Goal: Book appointment/travel/reservation

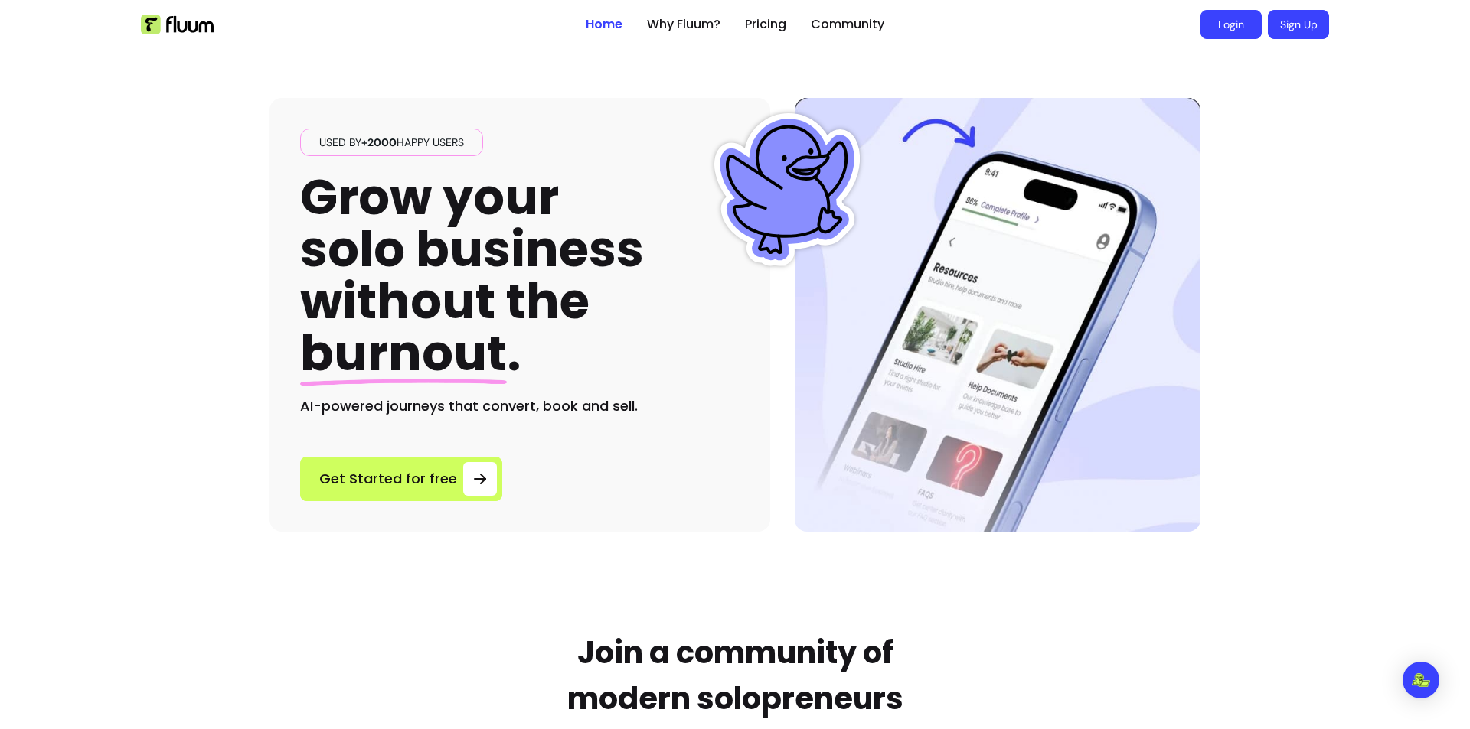
click at [1225, 27] on link "Login" at bounding box center [1230, 24] width 61 height 29
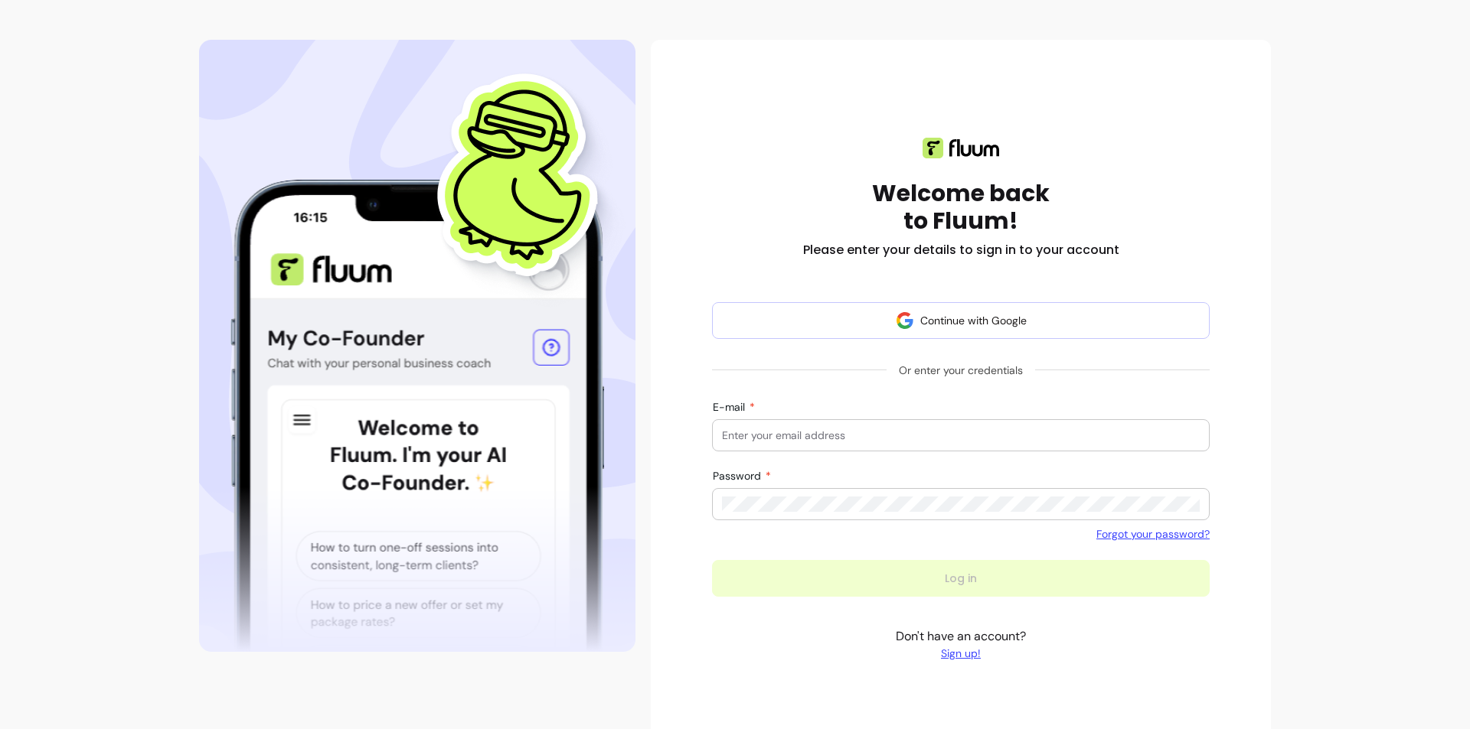
scroll to position [76, 0]
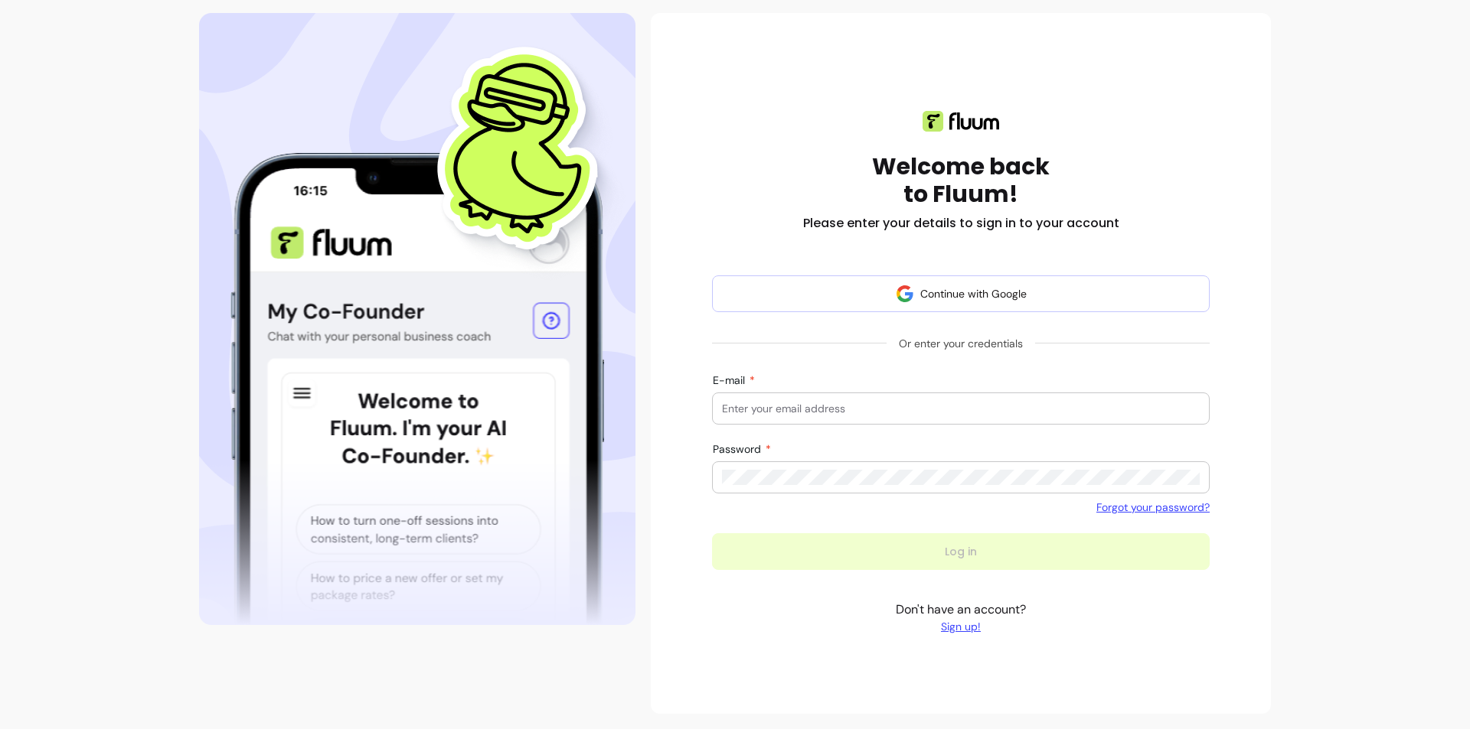
type input "hello@wellnesswithshadeyah.com"
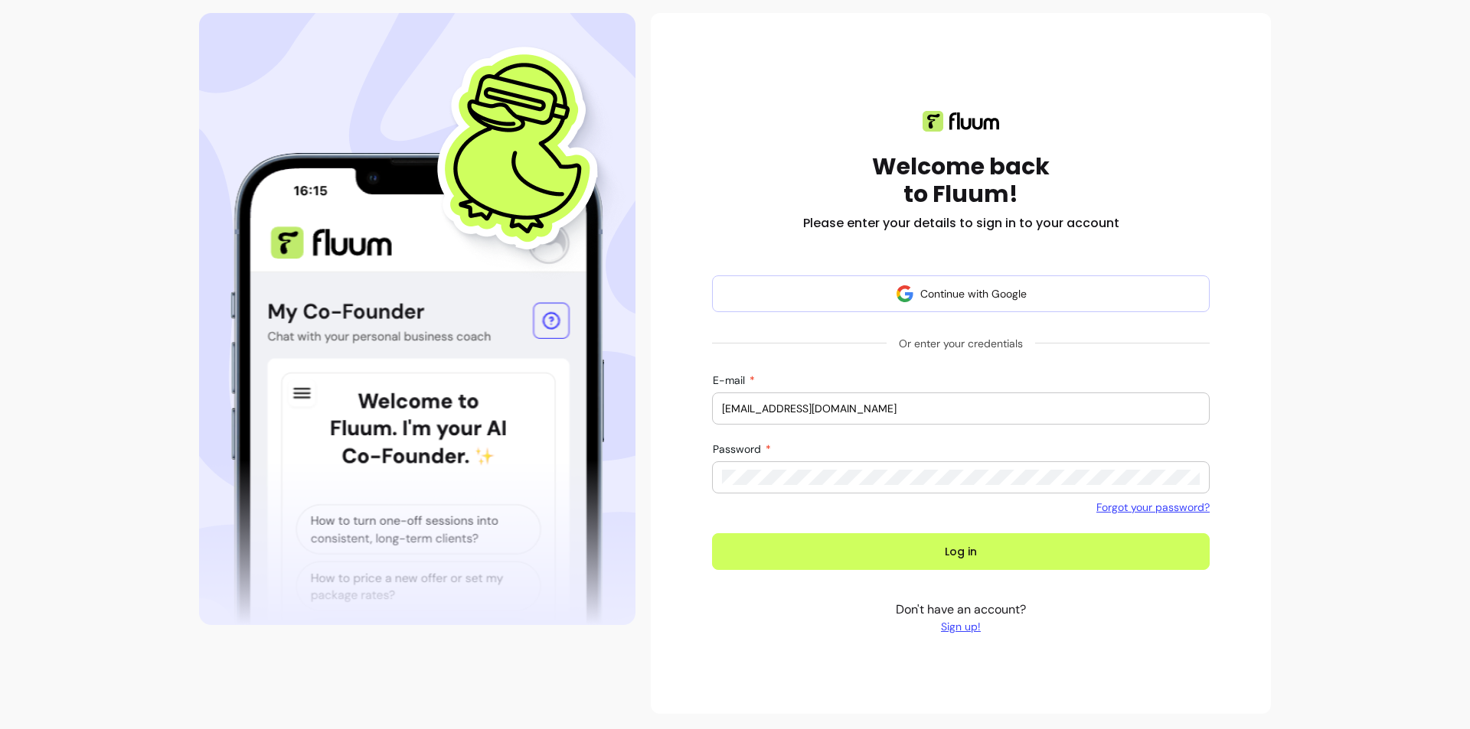
drag, startPoint x: 1353, startPoint y: 396, endPoint x: 1345, endPoint y: 397, distance: 8.6
click at [1353, 396] on div "Home Dashboard Why Fluum? Pricing Shadeyah C. open navigation menu Welcome back…" at bounding box center [735, 326] width 1470 height 805
click at [922, 579] on div "Welcome back to Fluum! Please enter your details to sign in to your account Con…" at bounding box center [961, 363] width 498 height 554
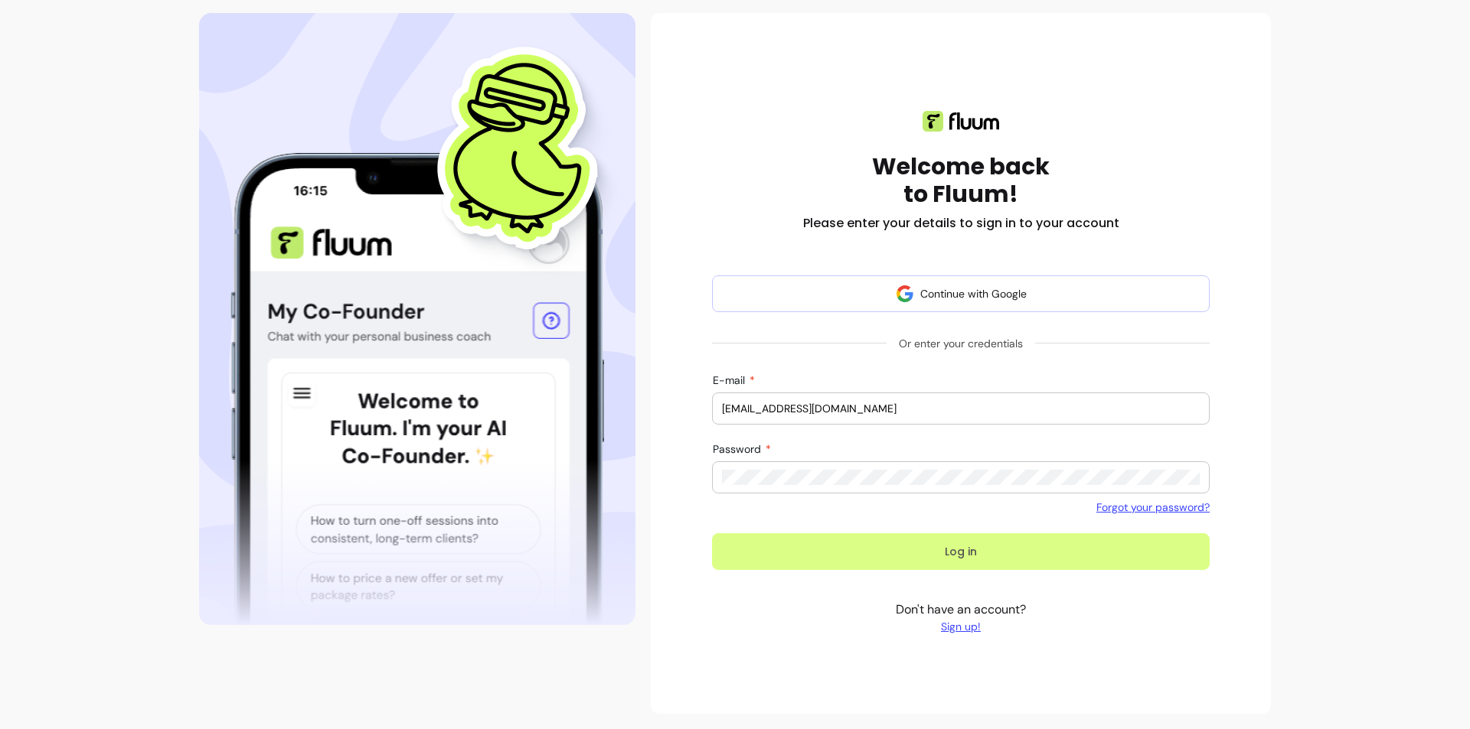
click at [922, 551] on button "Log in" at bounding box center [961, 552] width 498 height 37
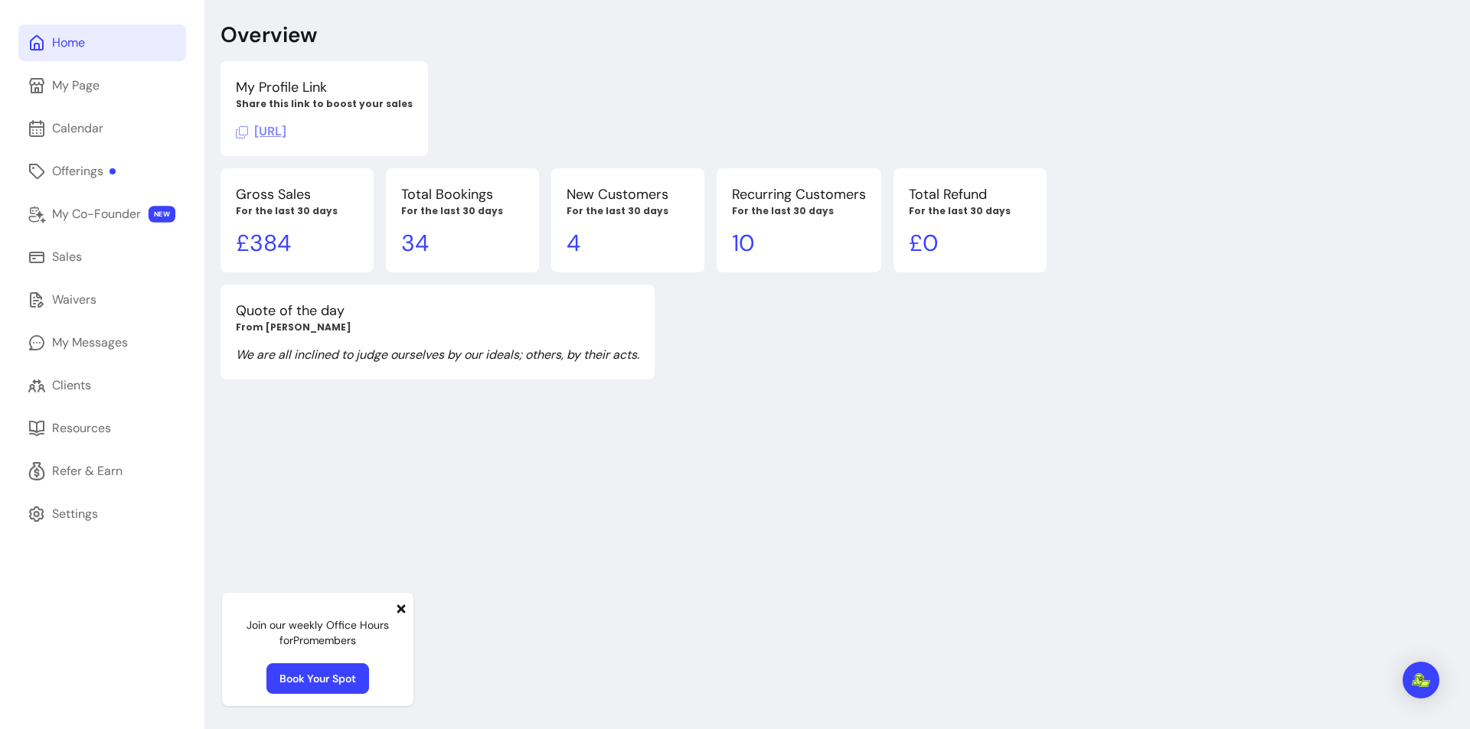
scroll to position [52, 0]
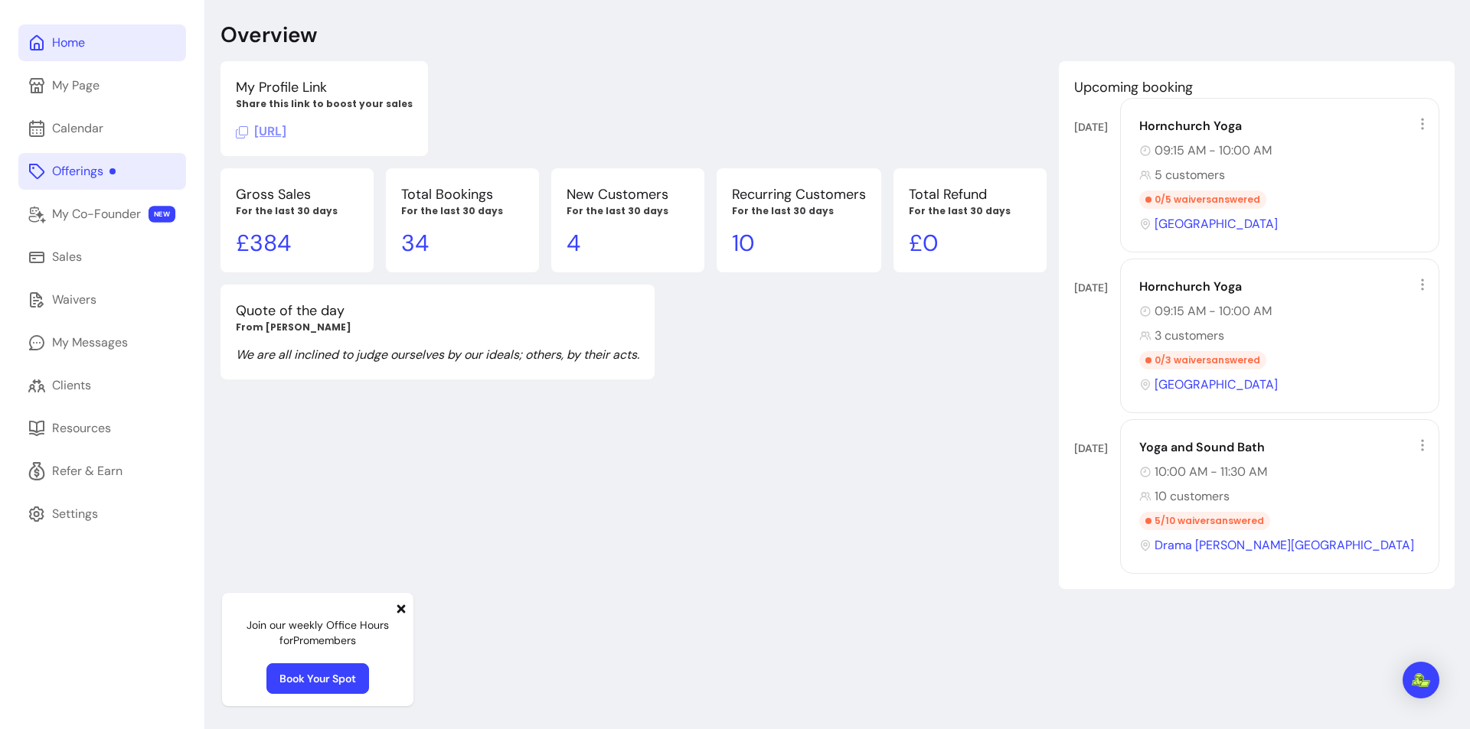
click at [90, 171] on div "Offerings" at bounding box center [84, 171] width 64 height 18
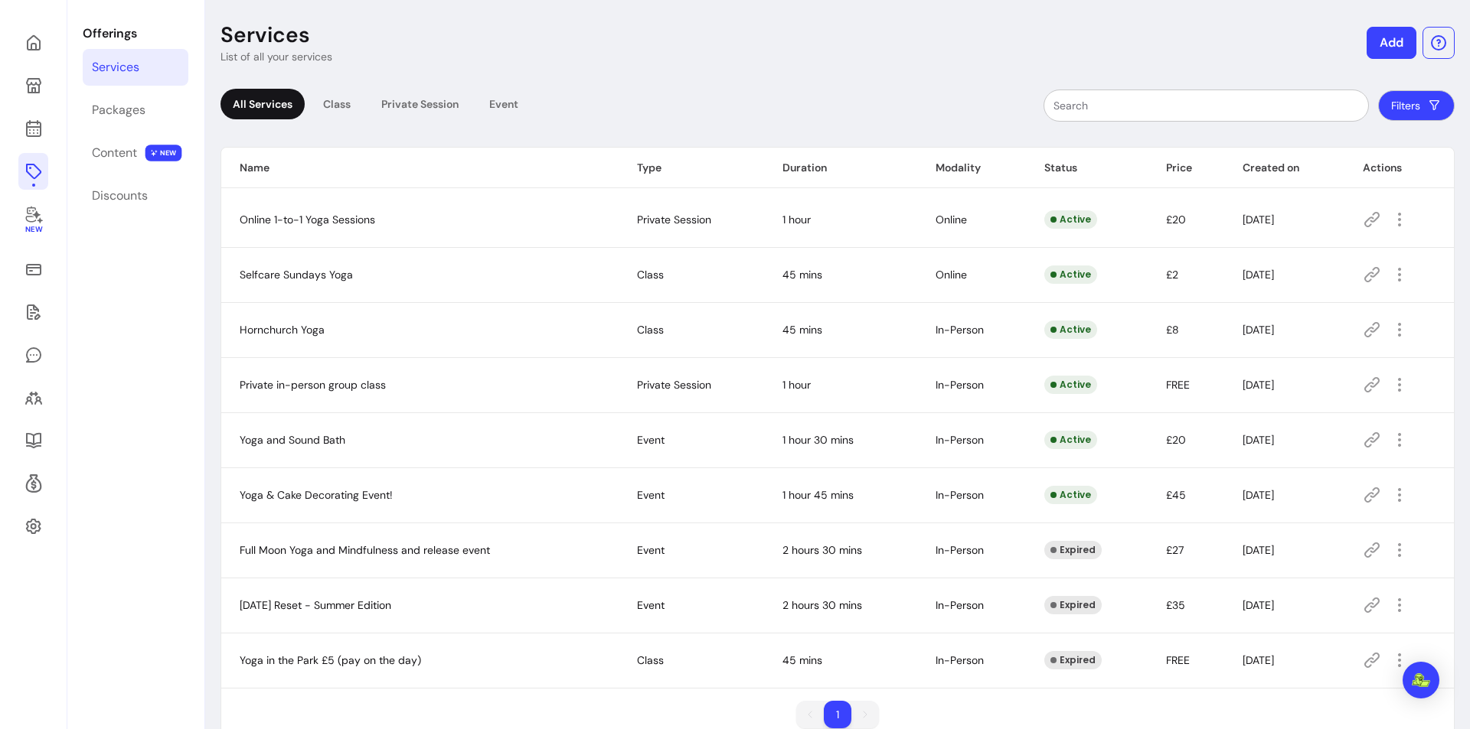
click at [1362, 496] on icon at bounding box center [1371, 495] width 18 height 18
click at [1362, 491] on icon at bounding box center [1371, 495] width 18 height 18
click at [1390, 496] on icon "button" at bounding box center [1399, 495] width 18 height 18
click at [1335, 552] on span "Amend" at bounding box center [1334, 548] width 112 height 15
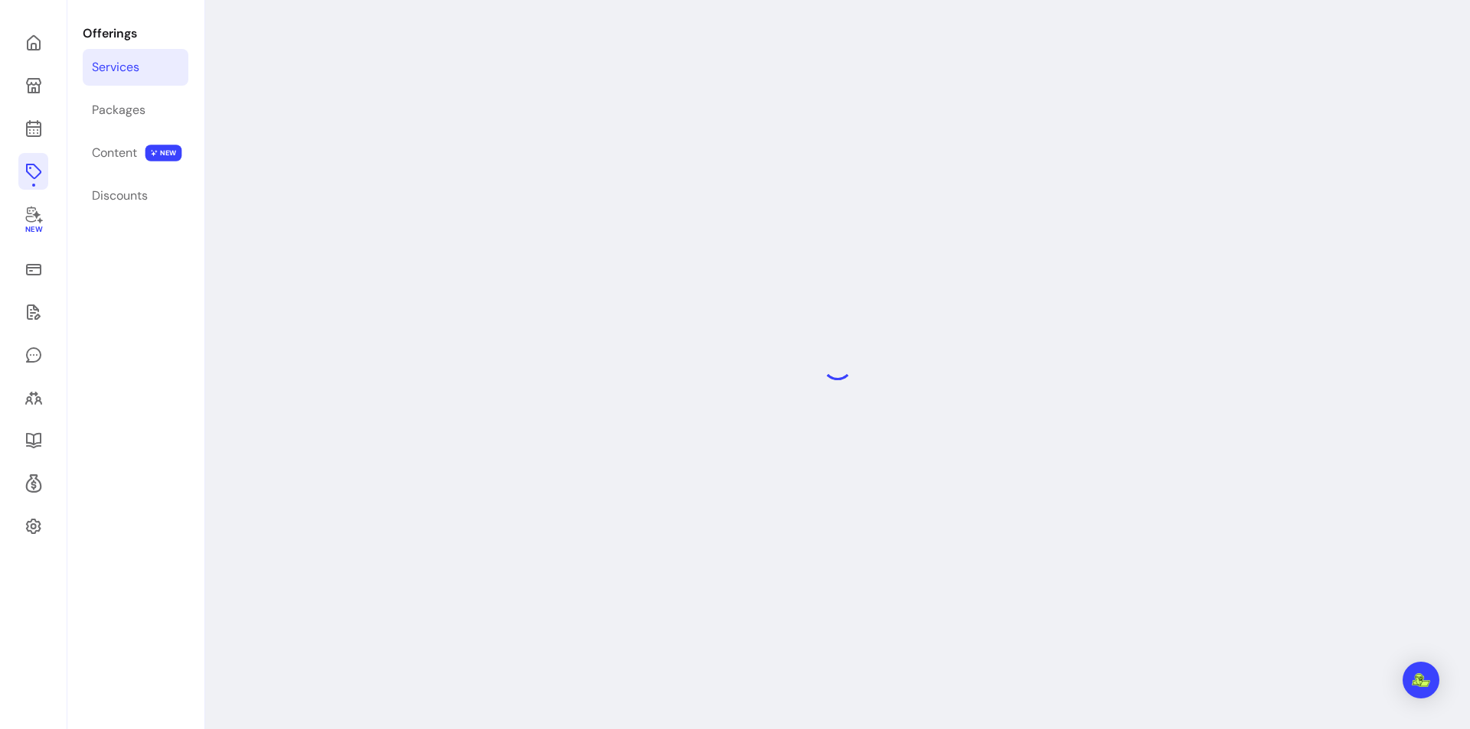
select select "**********"
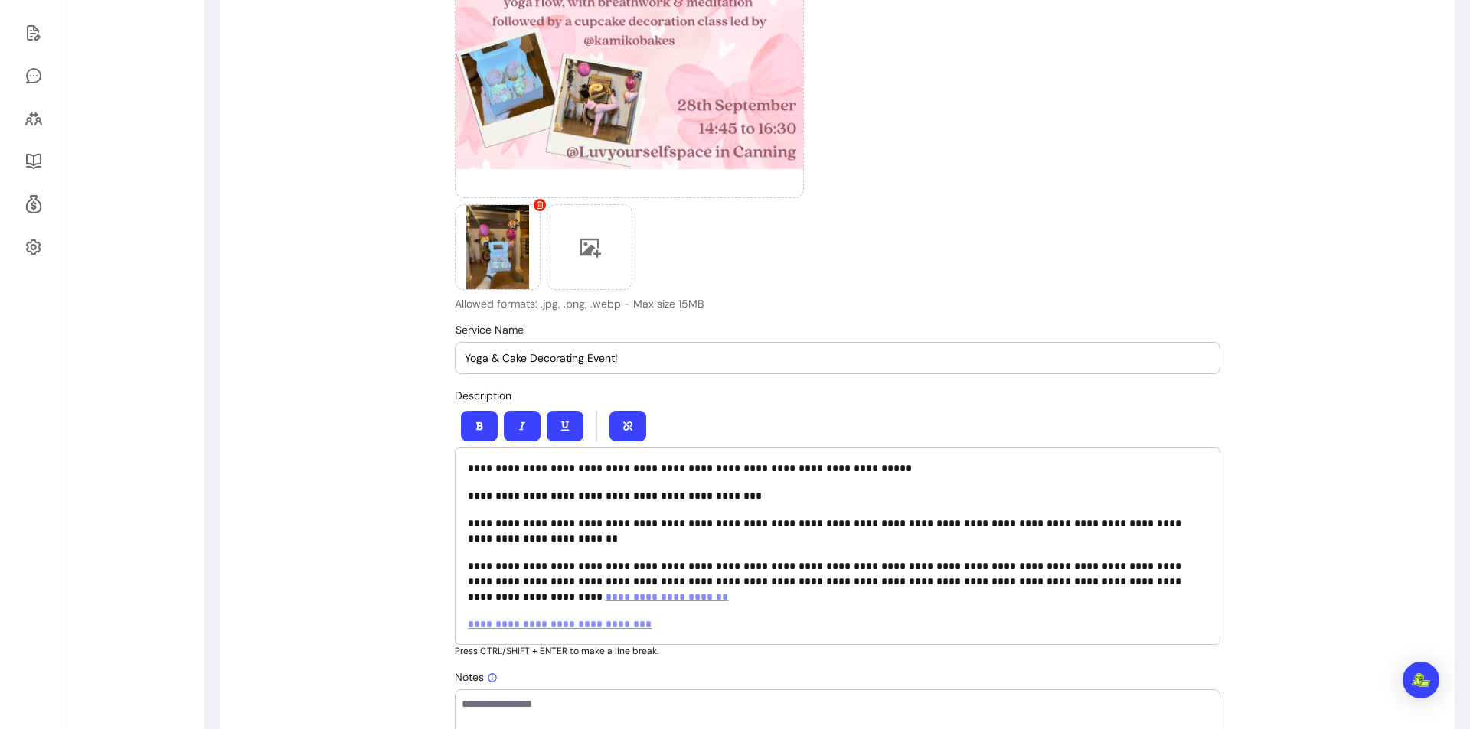
scroll to position [588, 0]
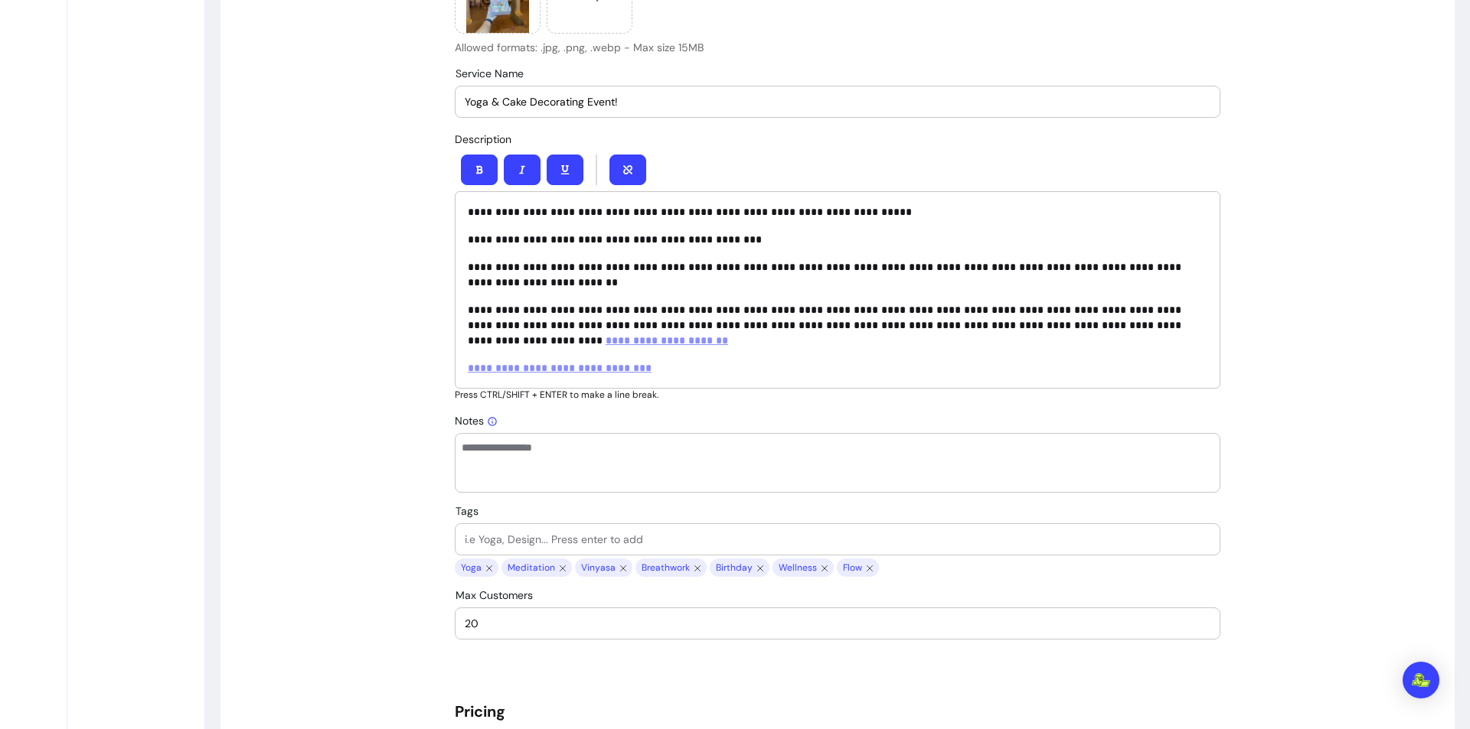
click at [1181, 326] on p "**********" at bounding box center [837, 325] width 739 height 46
drag, startPoint x: 649, startPoint y: 339, endPoint x: 704, endPoint y: 342, distance: 55.2
click at [704, 342] on p "**********" at bounding box center [837, 325] width 739 height 46
click at [478, 170] on icon "button" at bounding box center [479, 169] width 9 height 9
drag, startPoint x: 603, startPoint y: 265, endPoint x: 641, endPoint y: 267, distance: 38.3
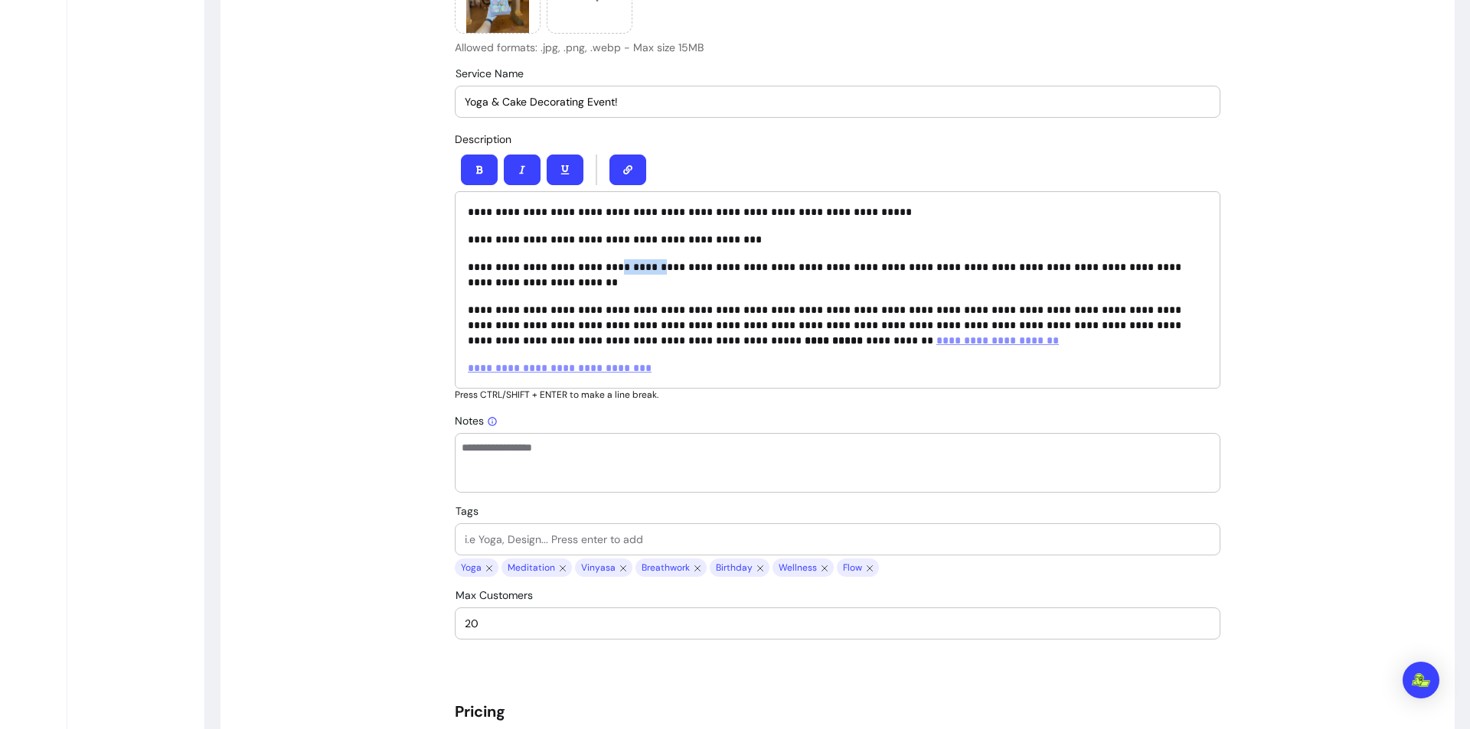
click at [641, 267] on p "**********" at bounding box center [837, 274] width 739 height 31
click at [470, 156] on button "button" at bounding box center [479, 170] width 37 height 31
drag, startPoint x: 875, startPoint y: 309, endPoint x: 920, endPoint y: 305, distance: 45.4
click at [920, 305] on p "**********" at bounding box center [837, 325] width 739 height 46
click at [475, 175] on button "button" at bounding box center [480, 170] width 36 height 30
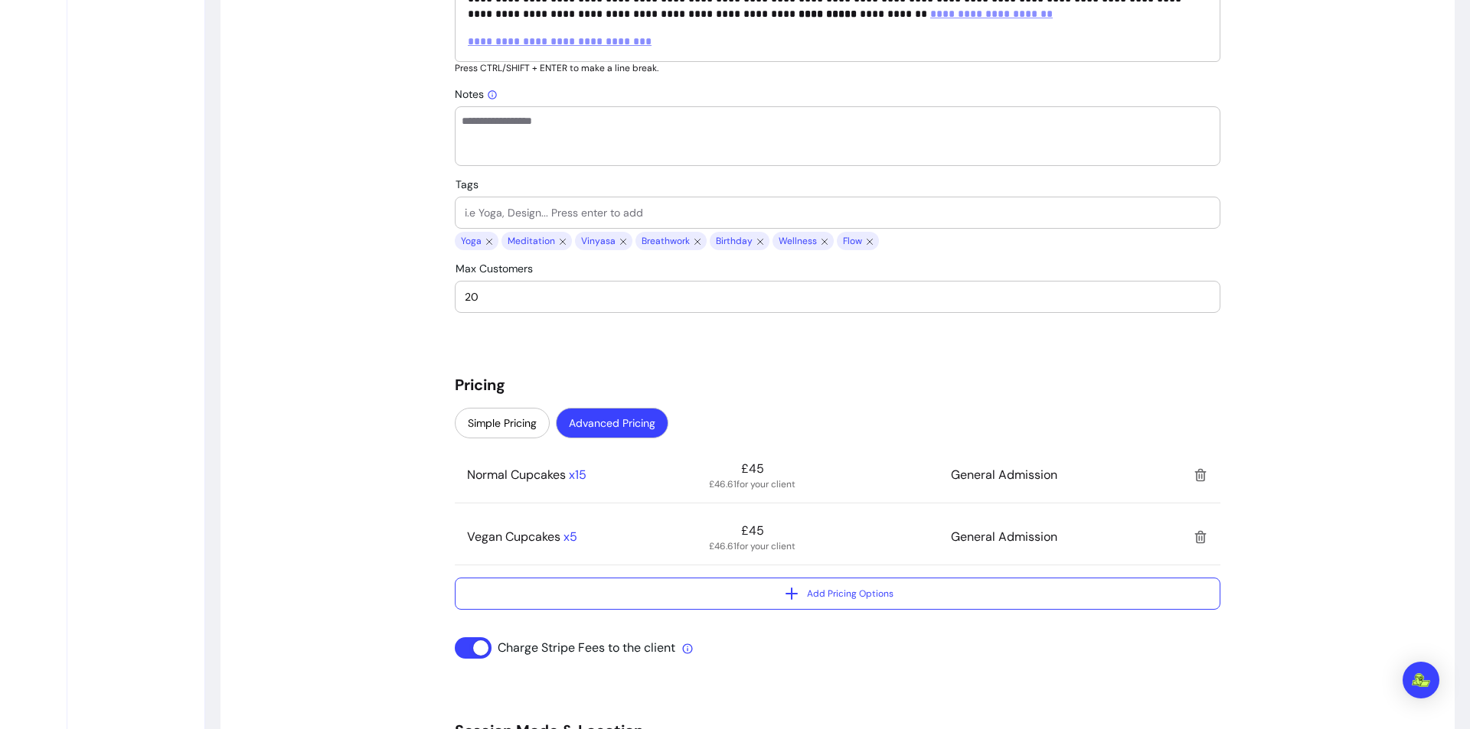
scroll to position [894, 0]
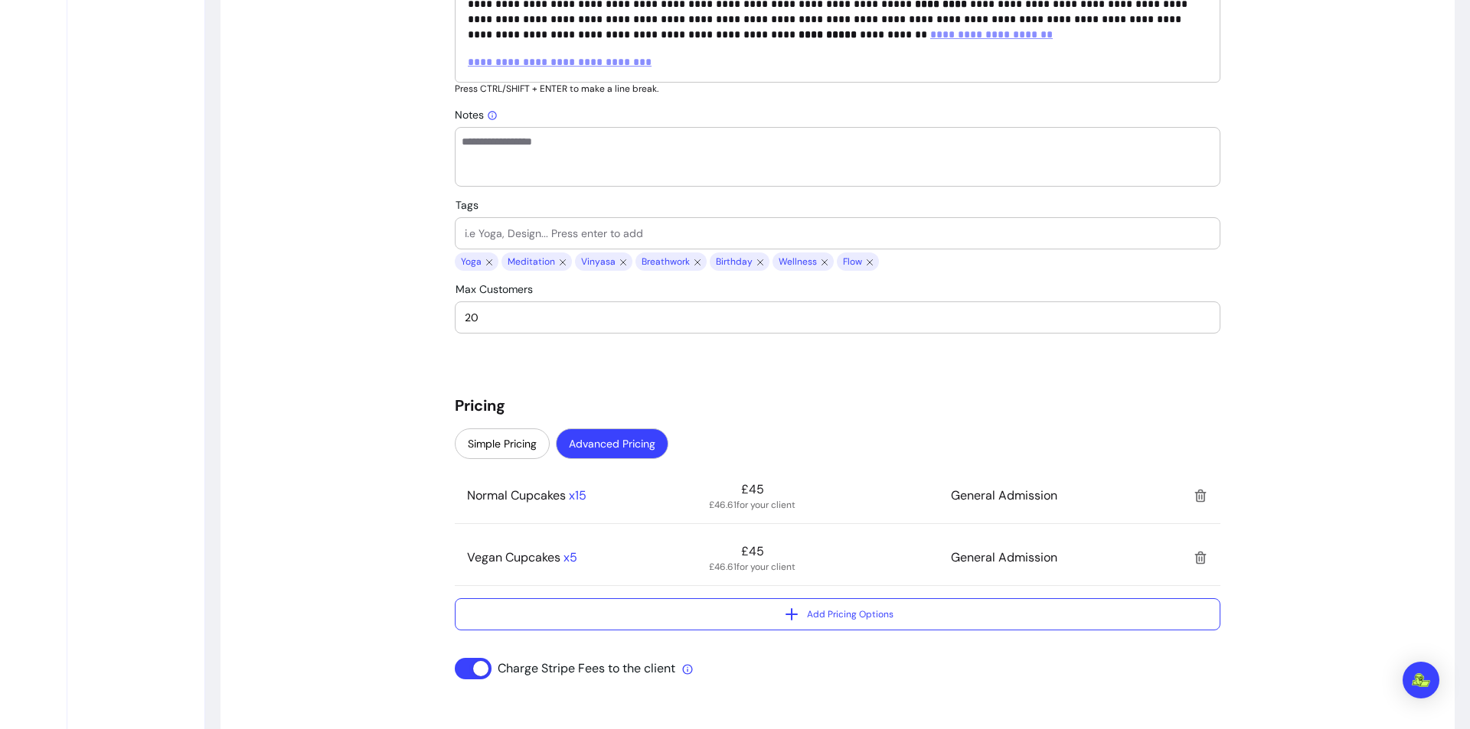
drag, startPoint x: 500, startPoint y: 316, endPoint x: 387, endPoint y: 316, distance: 112.5
click at [387, 316] on div "**********" at bounding box center [837, 515] width 1234 height 2593
type input "30"
click at [727, 344] on div "**********" at bounding box center [837, 516] width 765 height 2557
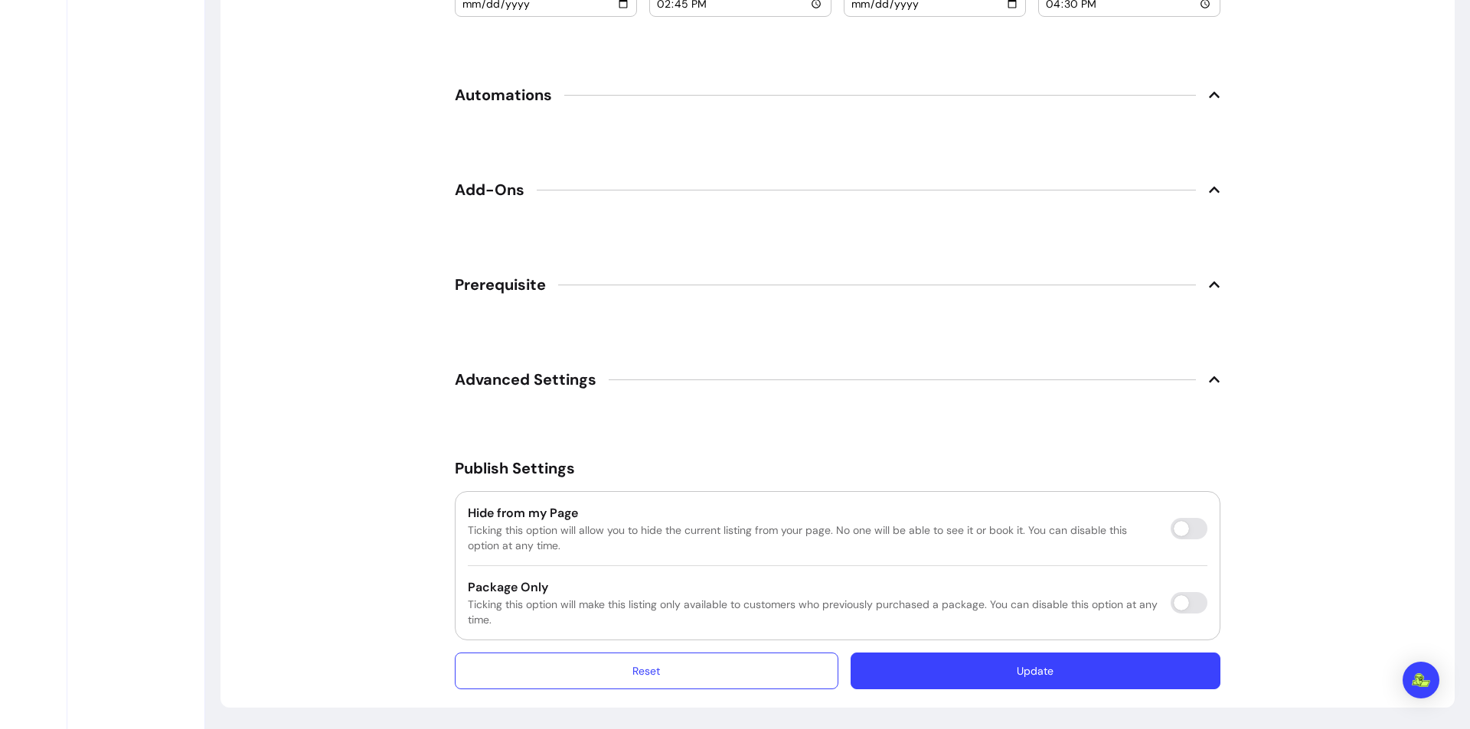
click at [1090, 678] on button "Update" at bounding box center [1035, 671] width 370 height 37
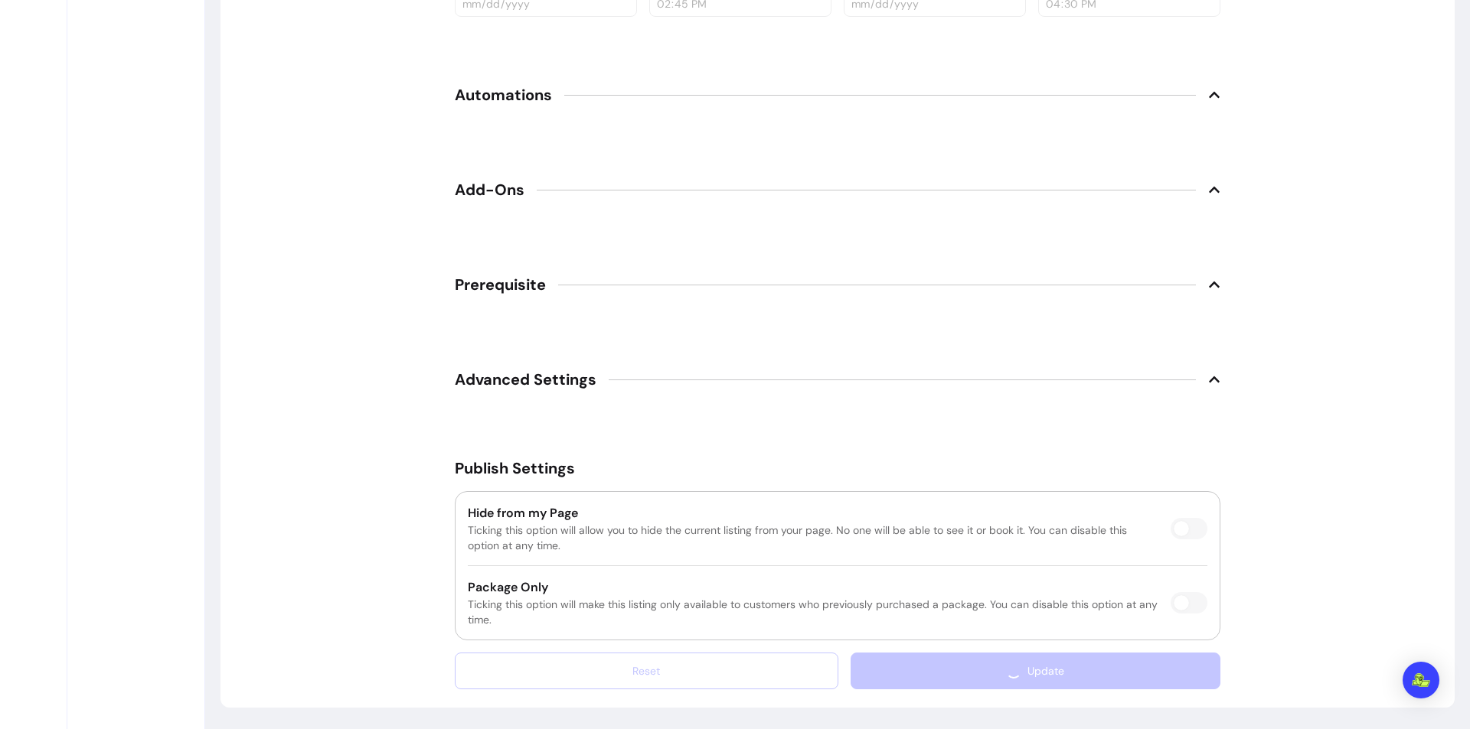
scroll to position [1980, 0]
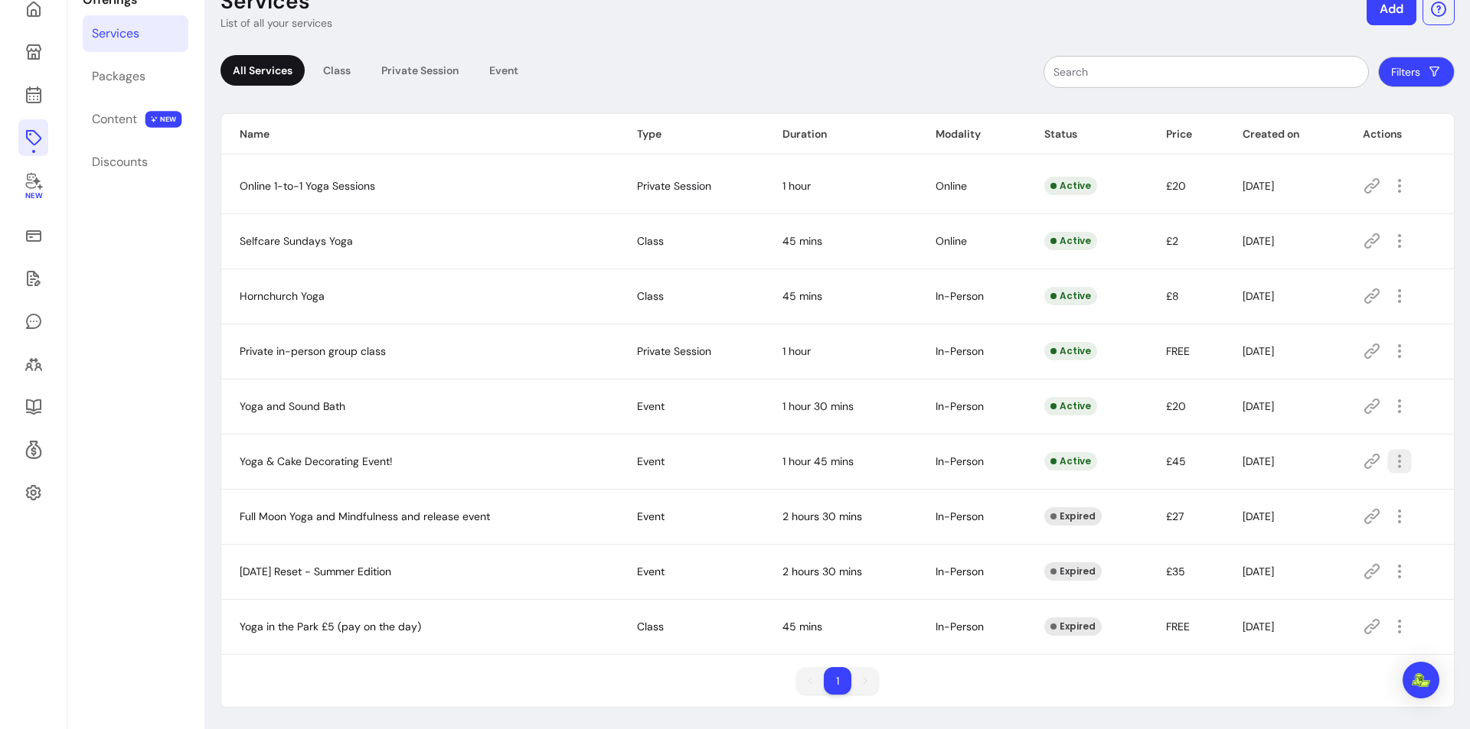
click at [1394, 464] on icon "button" at bounding box center [1399, 461] width 18 height 18
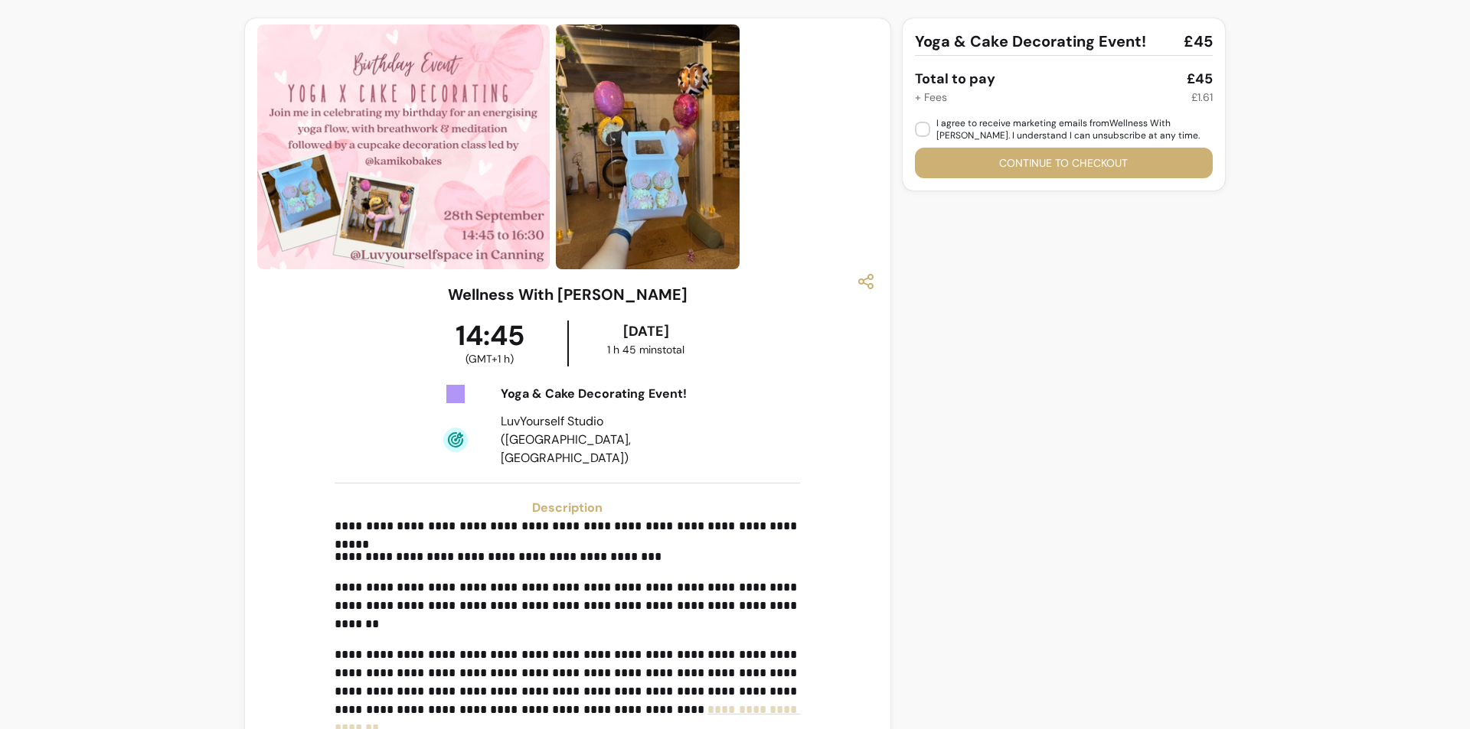
click at [431, 175] on img at bounding box center [403, 146] width 292 height 245
click at [677, 143] on img at bounding box center [648, 146] width 184 height 245
click at [681, 126] on img at bounding box center [648, 146] width 184 height 245
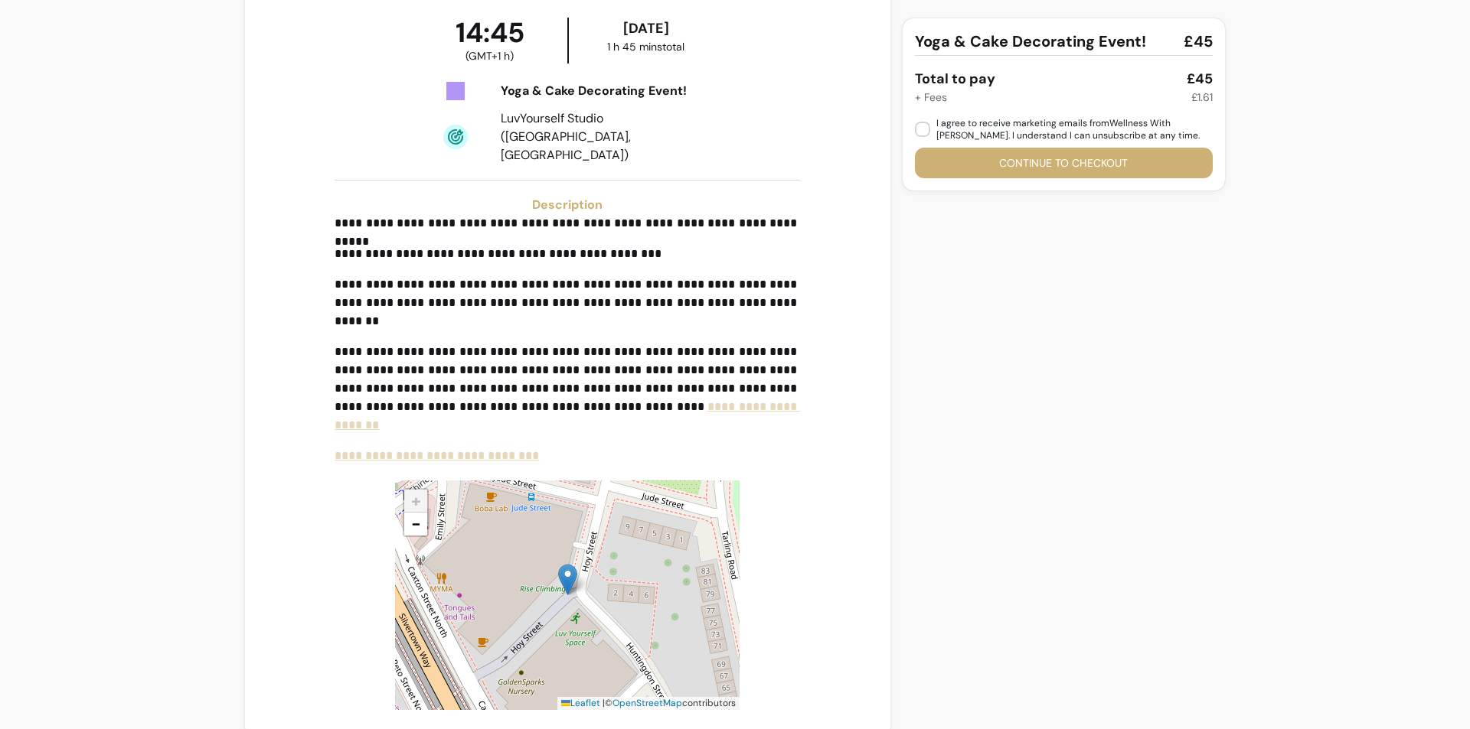
scroll to position [305, 0]
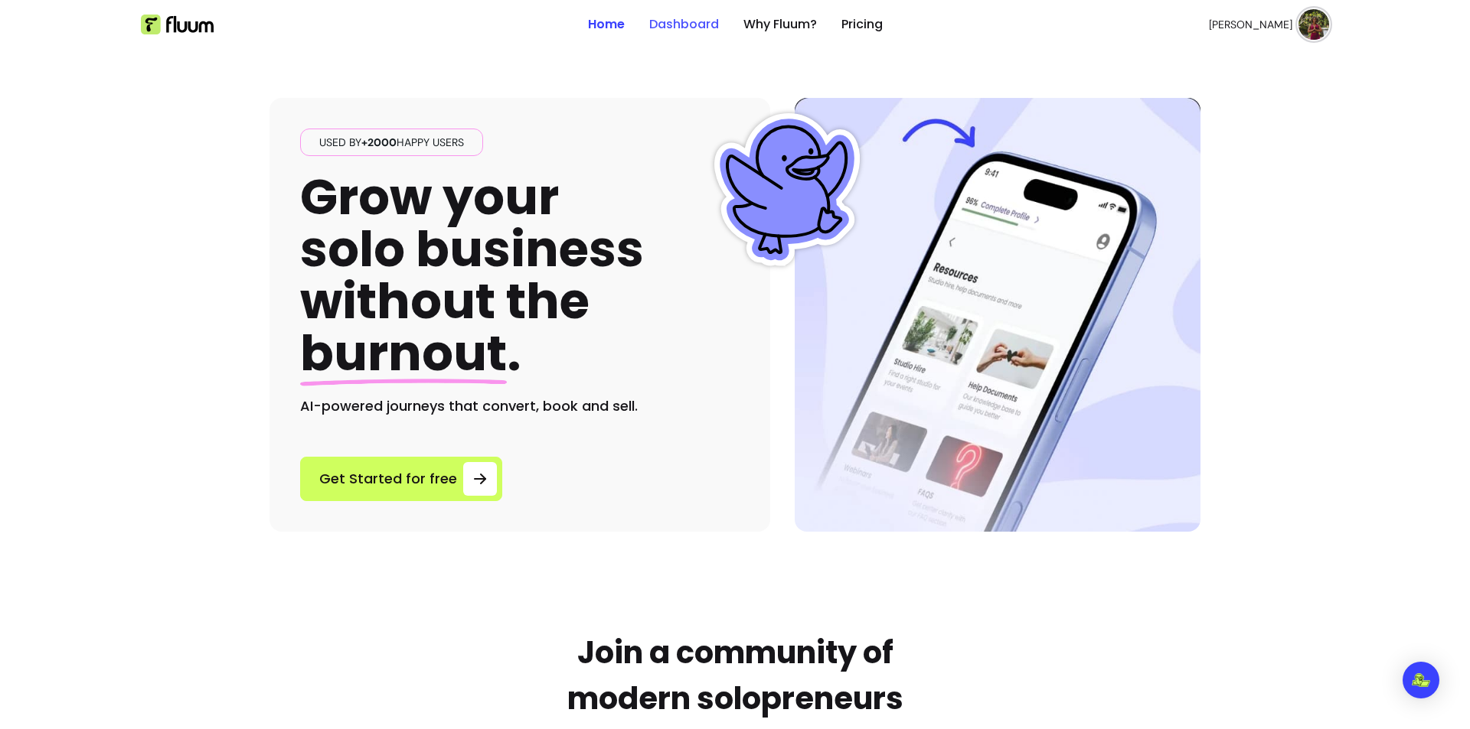
click at [665, 25] on link "Dashboard" at bounding box center [684, 24] width 70 height 18
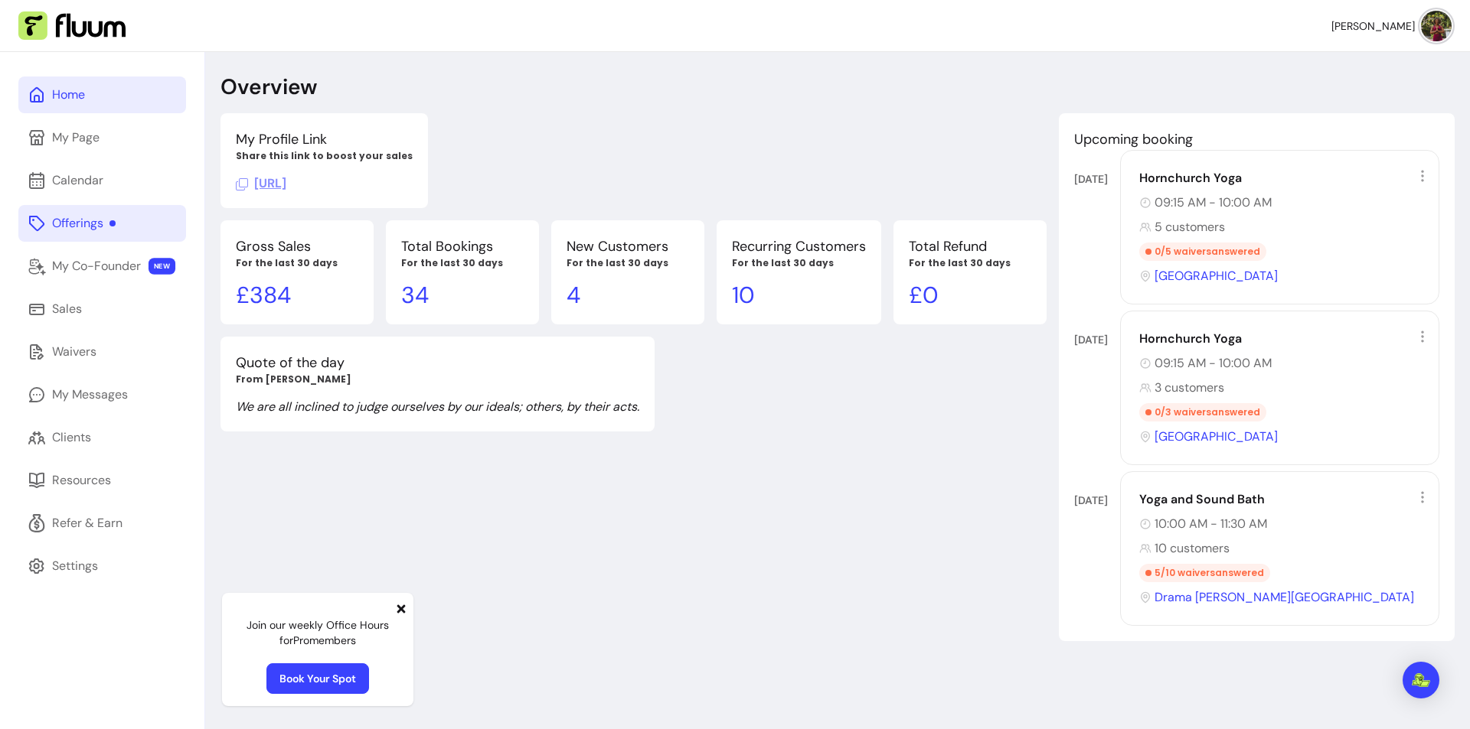
click at [91, 221] on div "Offerings" at bounding box center [84, 223] width 64 height 18
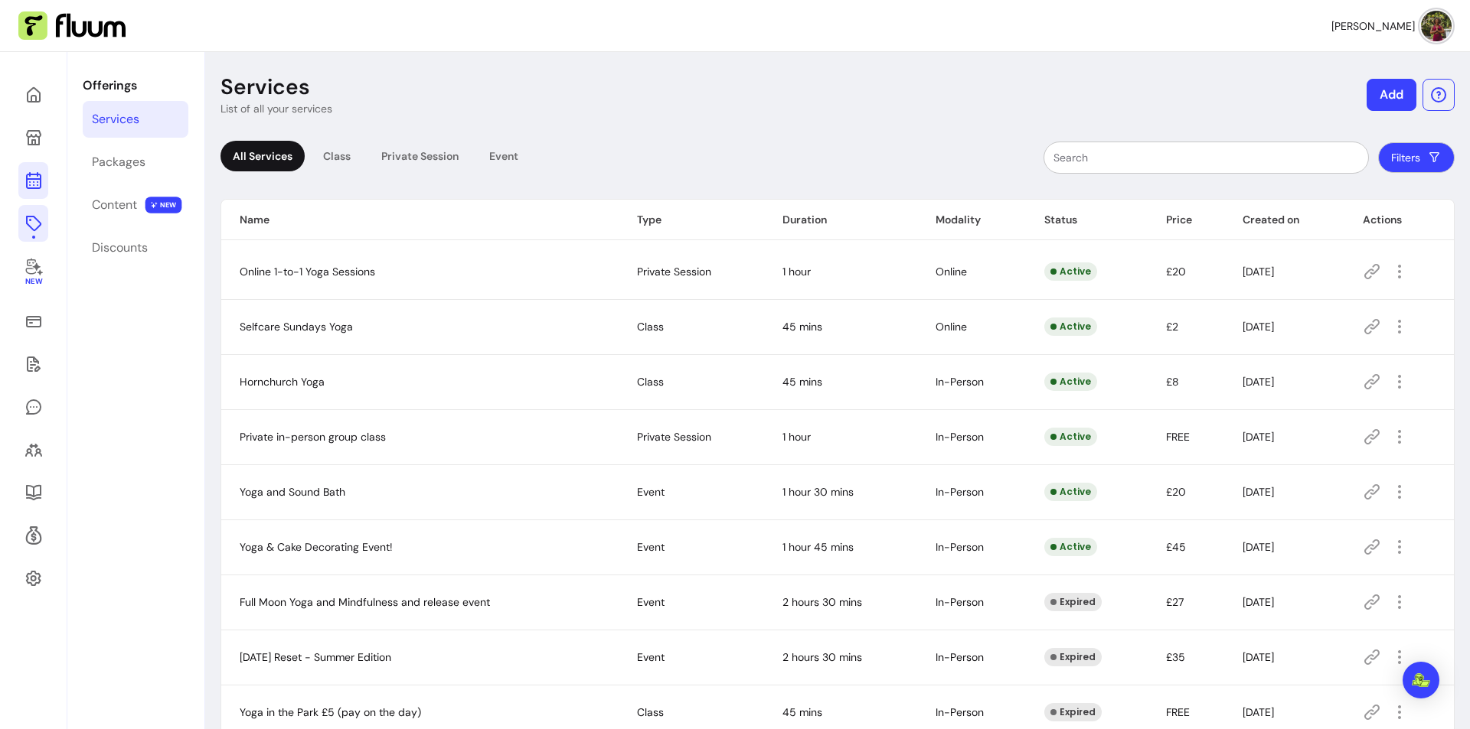
click at [42, 171] on icon at bounding box center [33, 180] width 18 height 18
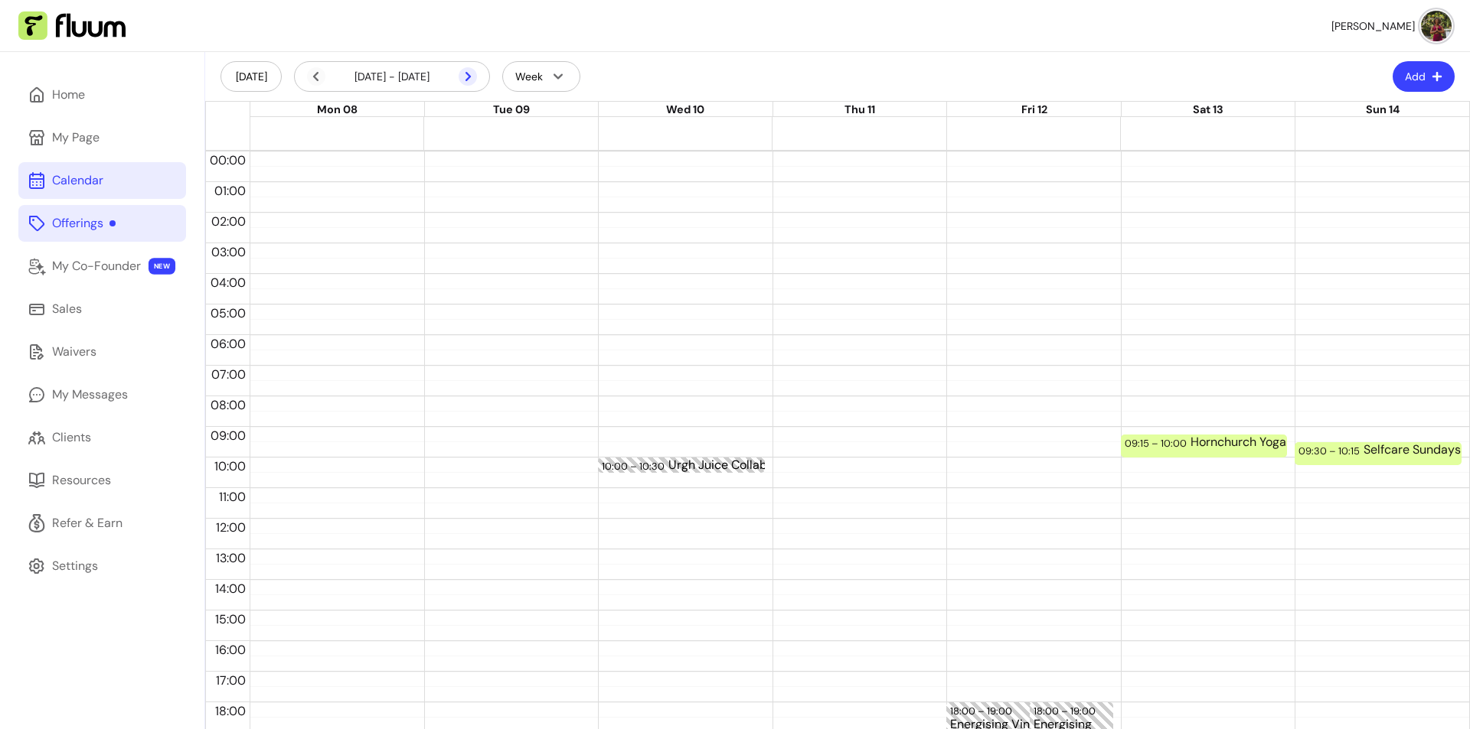
click at [470, 77] on icon at bounding box center [386, 97] width 259 height 218
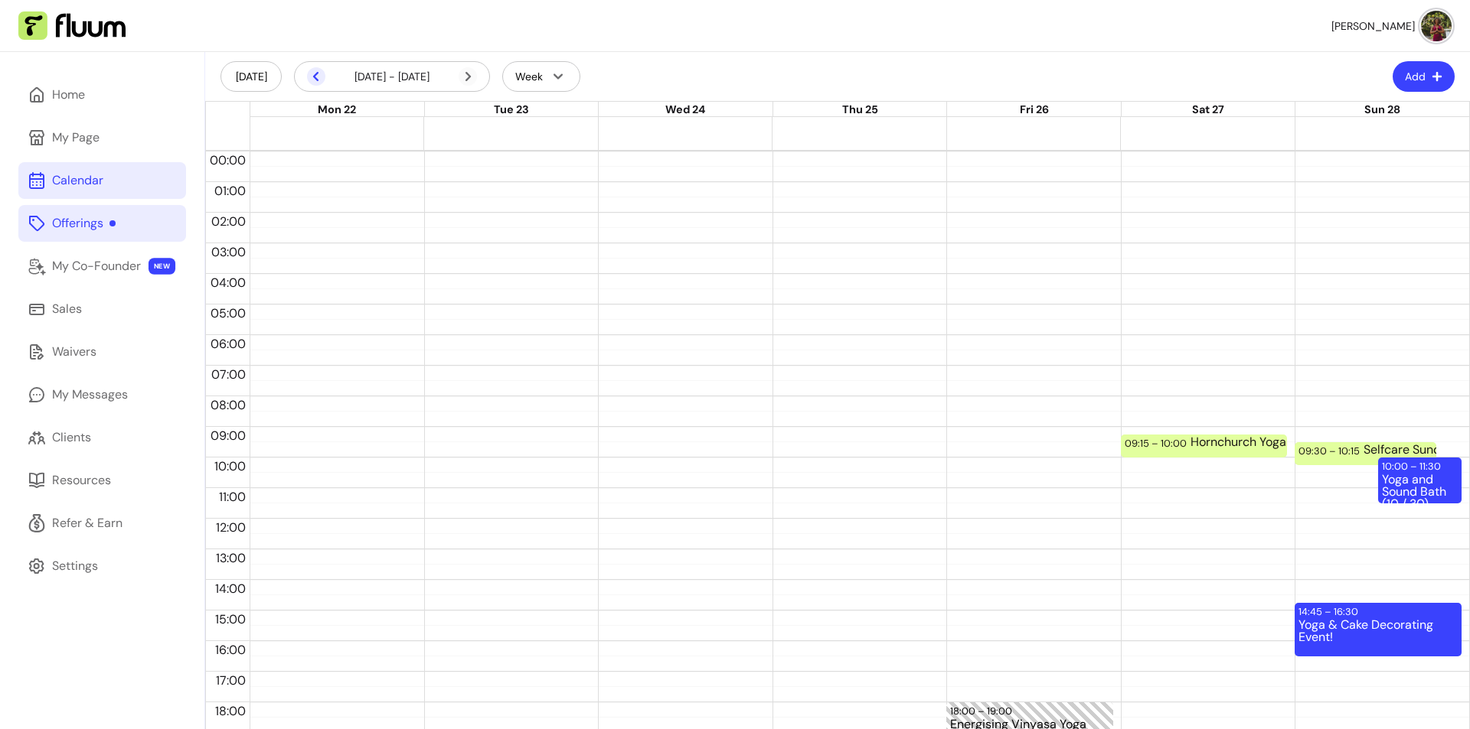
click at [312, 74] on icon at bounding box center [316, 76] width 18 height 18
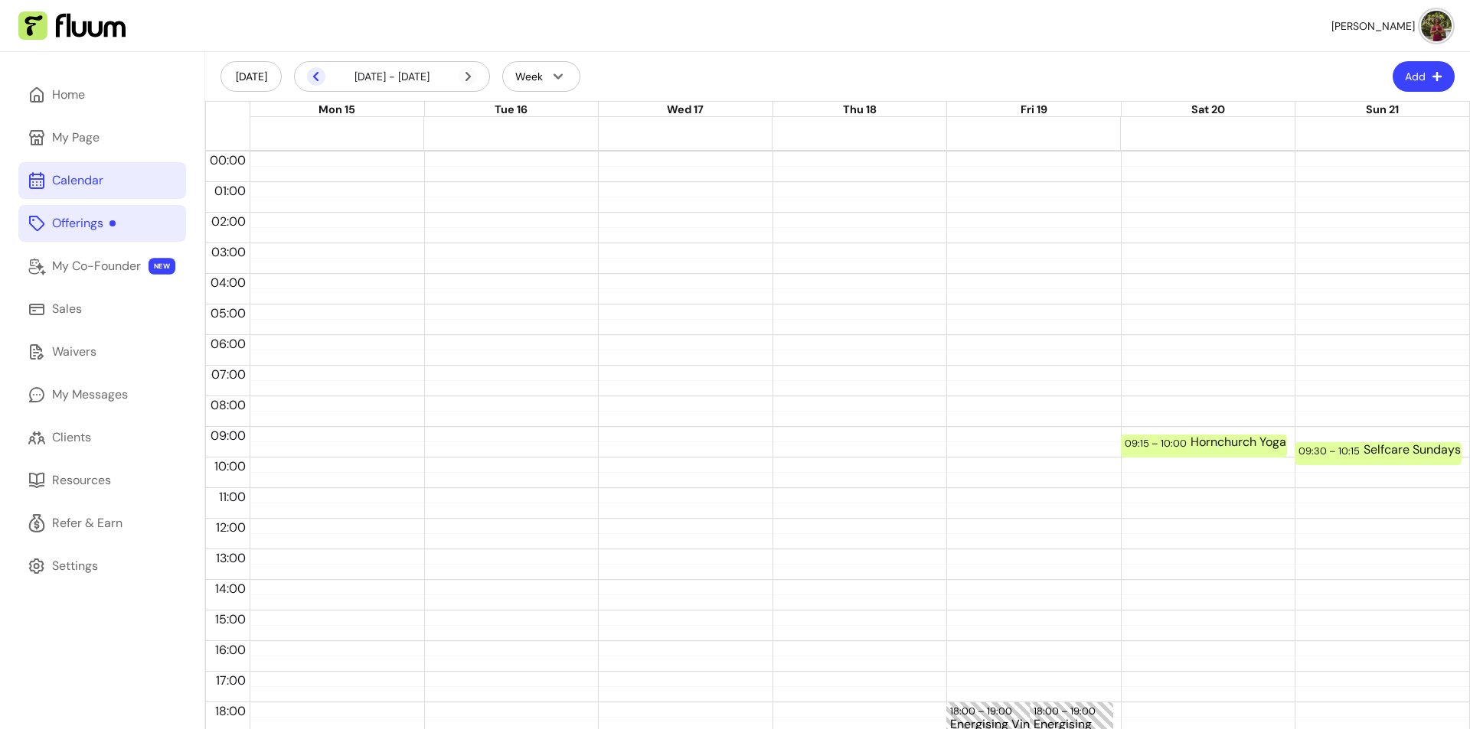
click at [312, 70] on icon at bounding box center [316, 76] width 18 height 18
click at [1231, 445] on div "Hornchurch Yoga (5 / 15)" at bounding box center [1269, 446] width 159 height 20
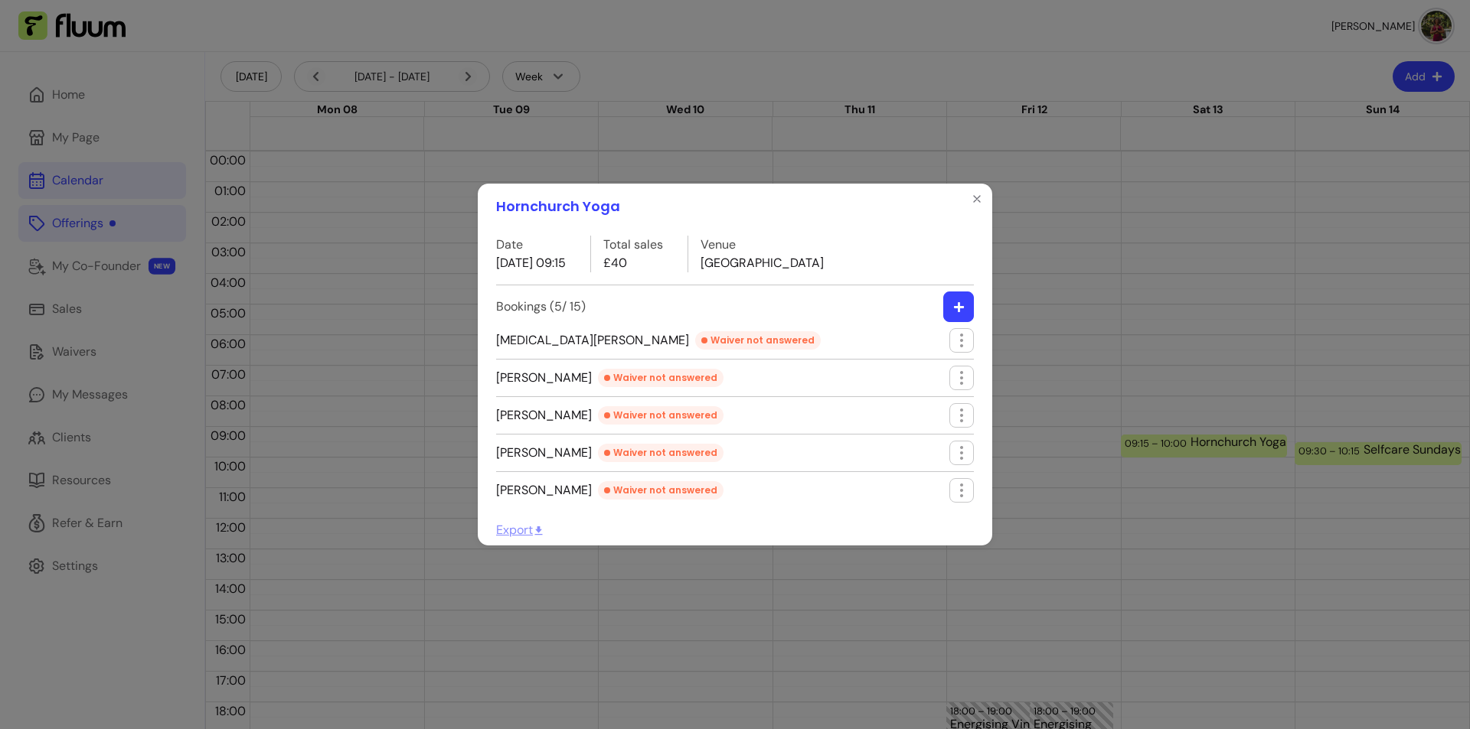
click at [954, 306] on icon "button" at bounding box center [958, 307] width 10 height 10
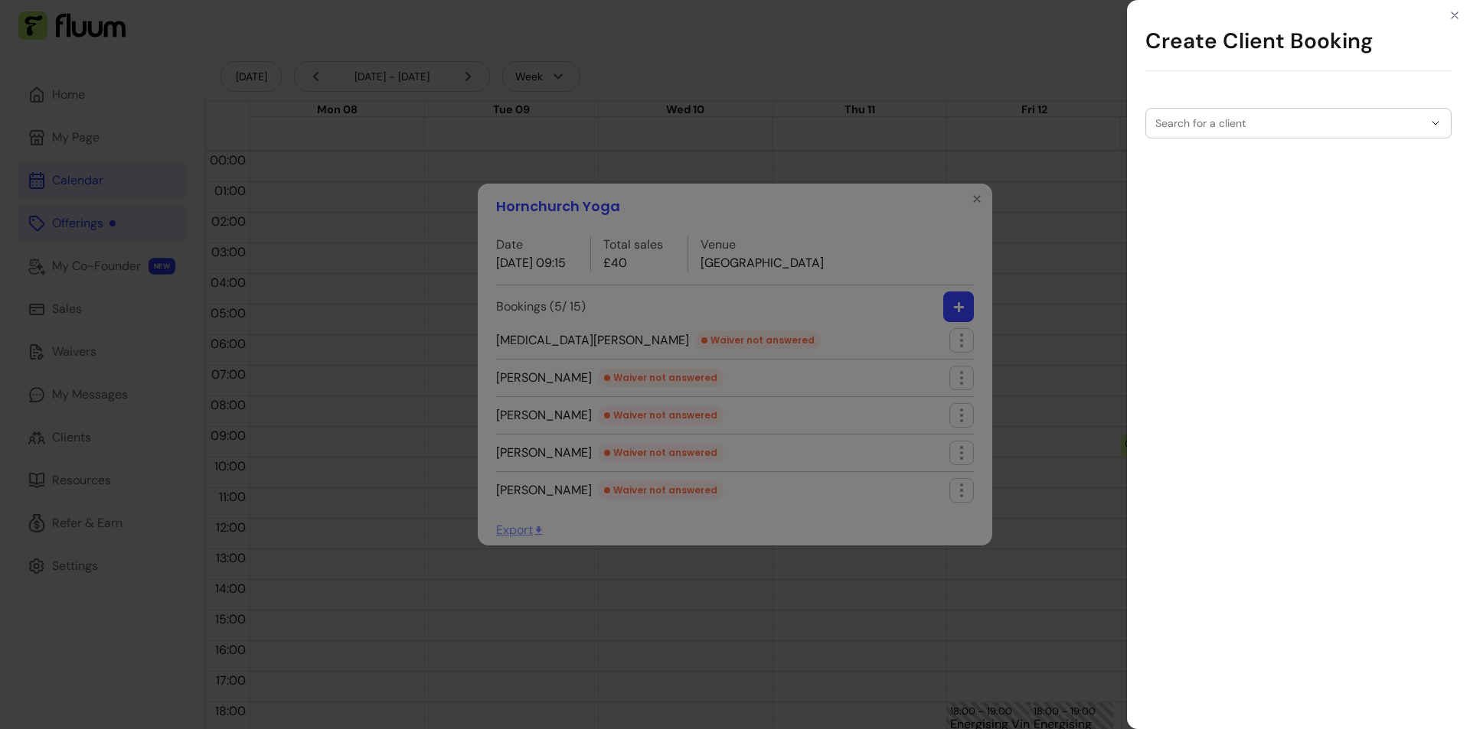
click at [1242, 122] on input "Search for a client" at bounding box center [1289, 123] width 268 height 15
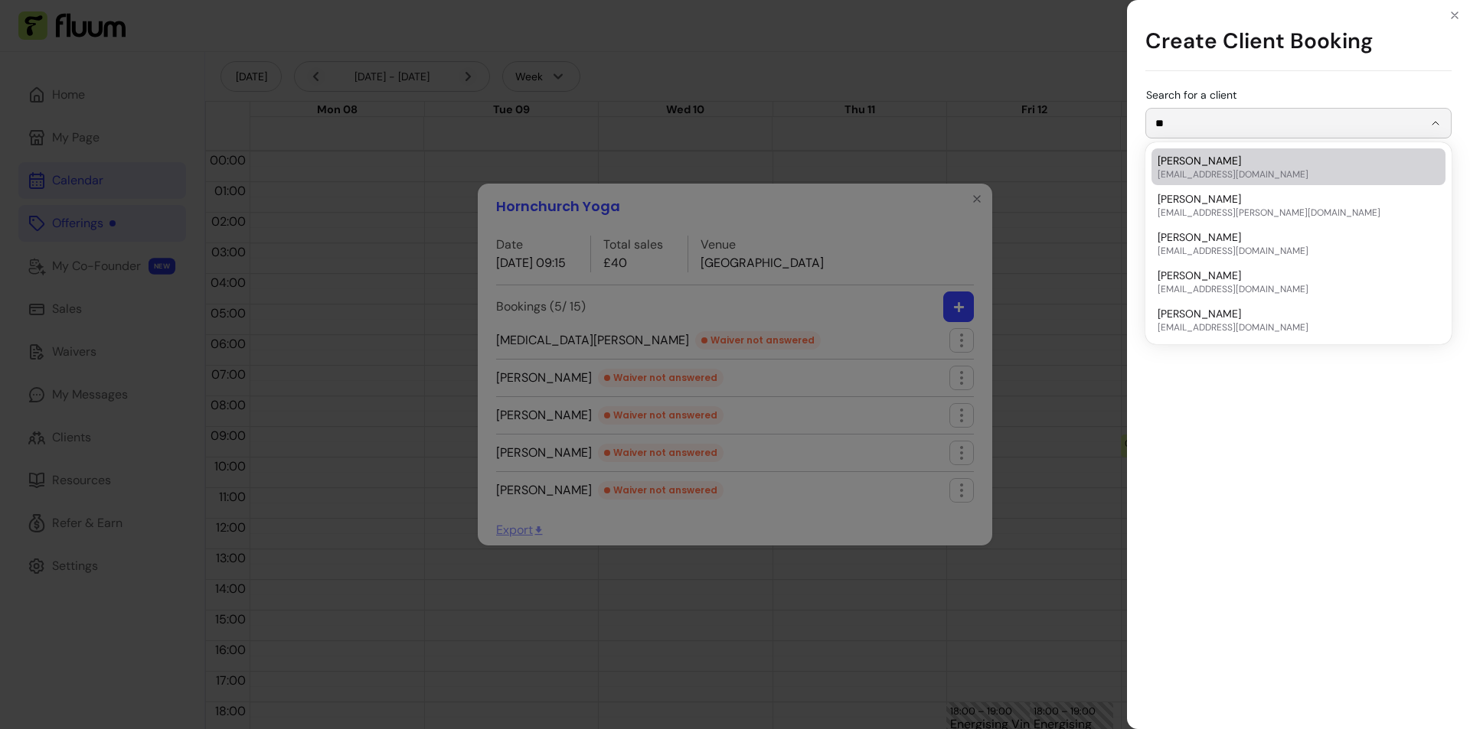
type input "*"
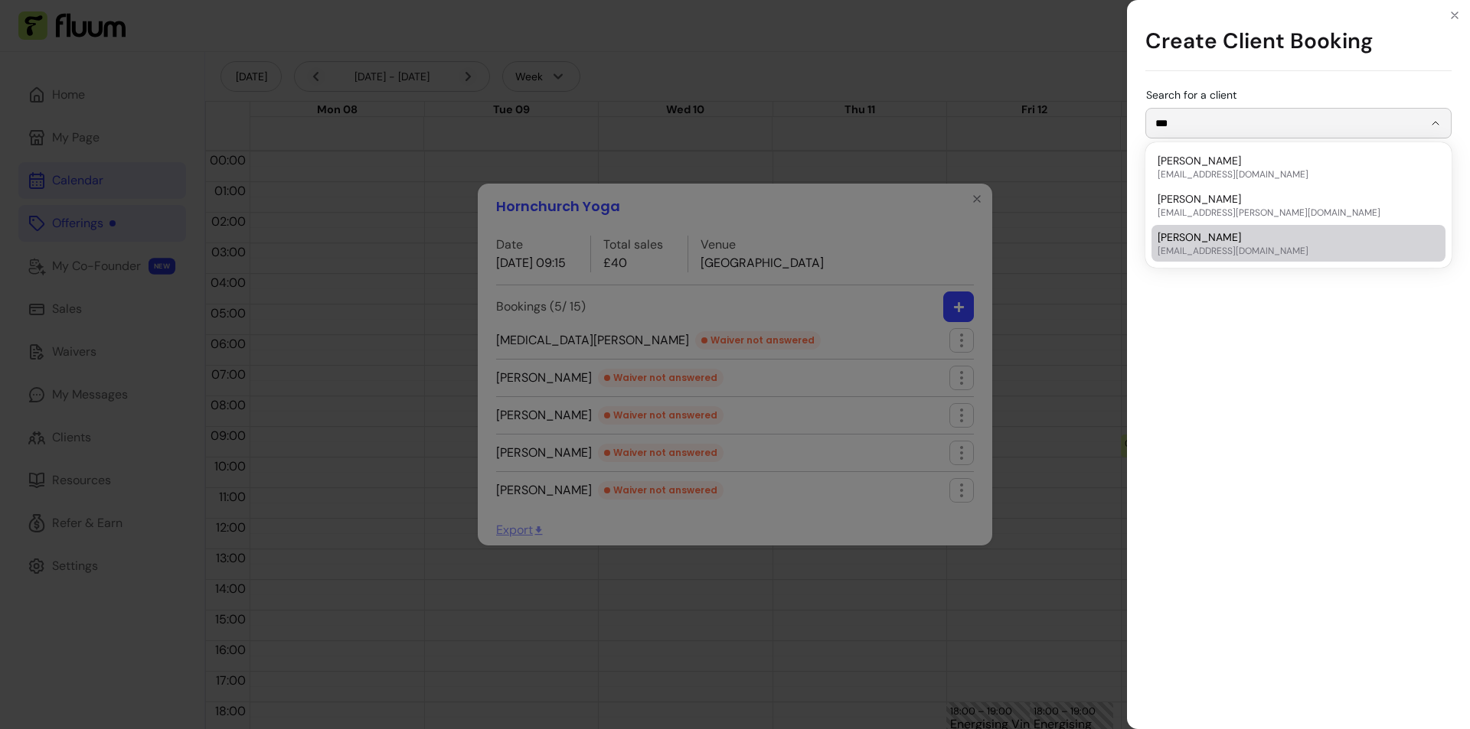
click at [1242, 263] on div "[PERSON_NAME] [EMAIL_ADDRESS][DOMAIN_NAME] [PERSON_NAME] [EMAIL_ADDRESS][PERSON…" at bounding box center [1298, 204] width 300 height 119
click at [1242, 247] on span "[EMAIL_ADDRESS][DOMAIN_NAME]" at bounding box center [1290, 251] width 266 height 12
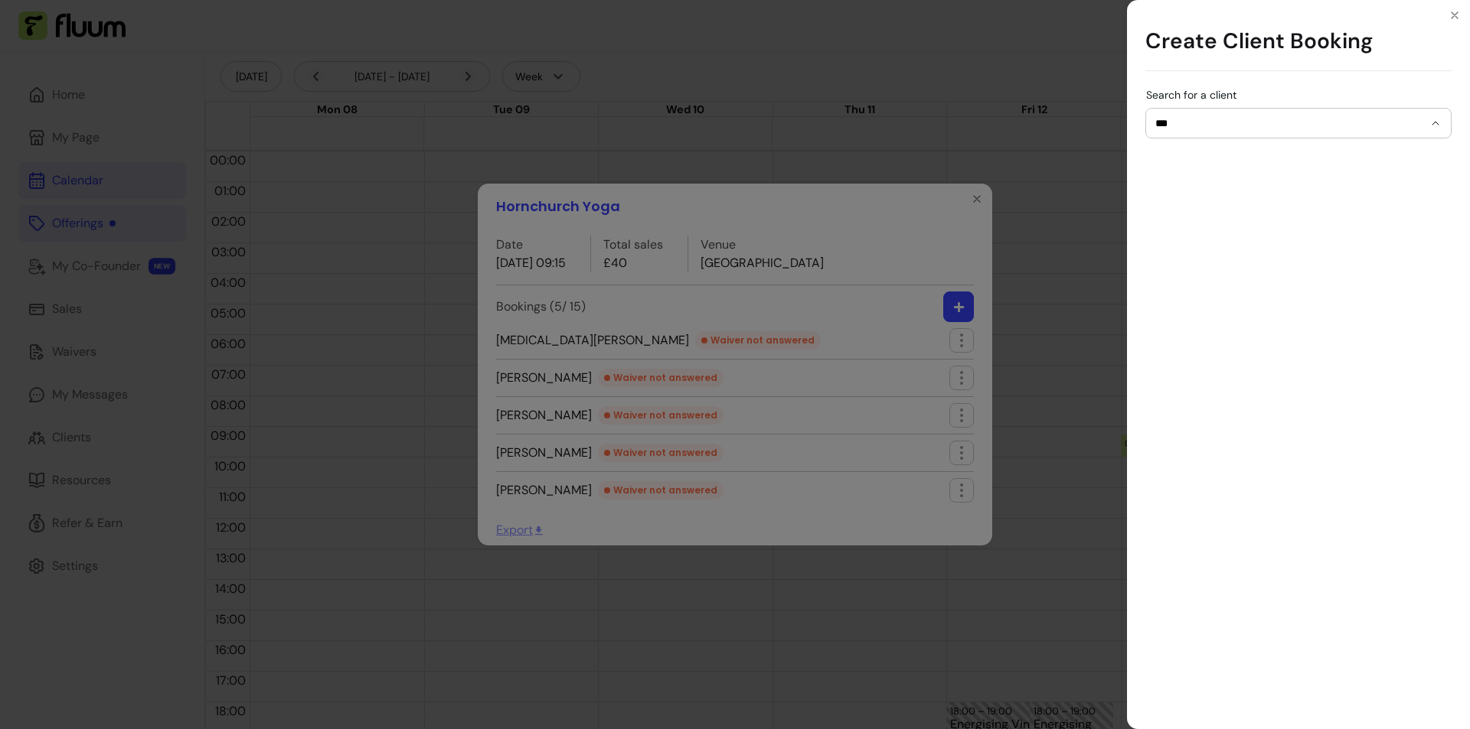
type input "*********"
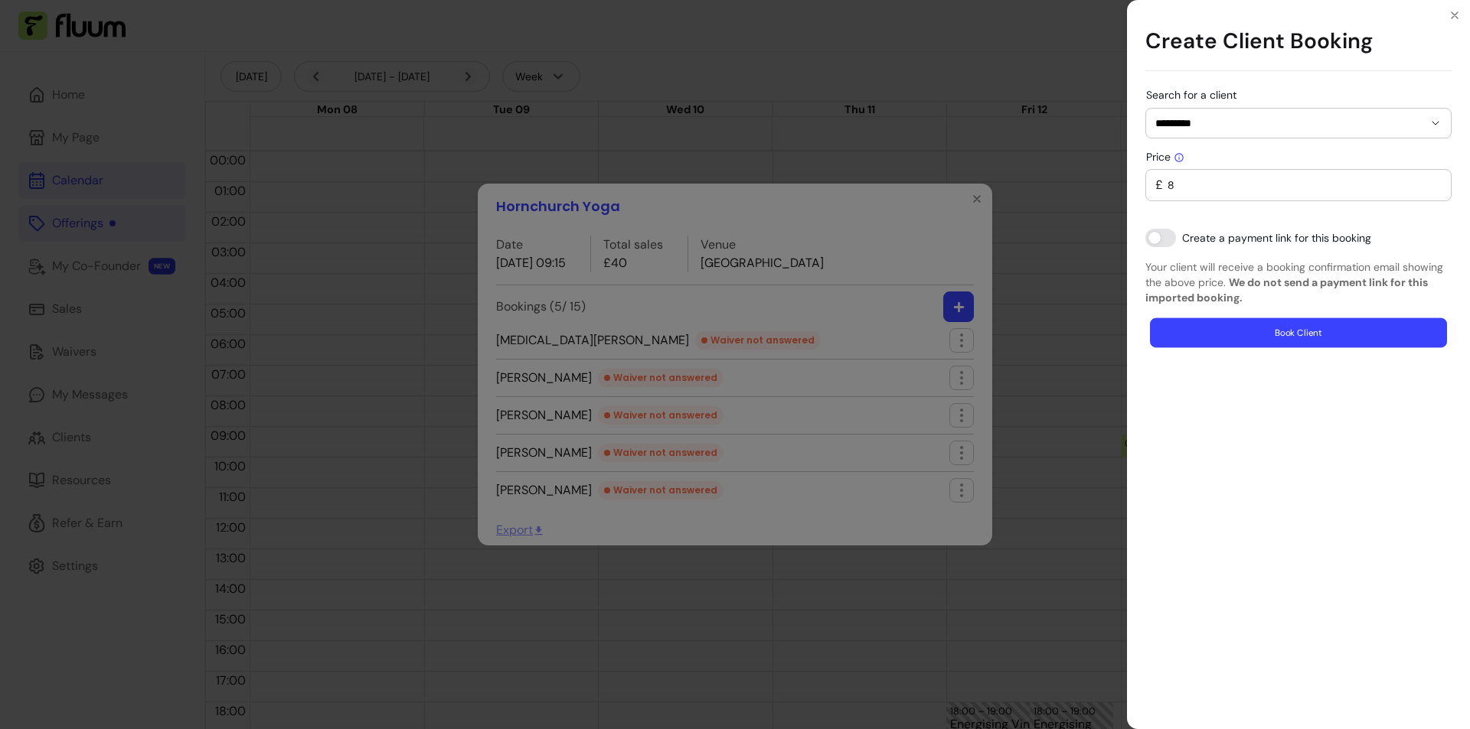
click at [1281, 328] on button "Book Client" at bounding box center [1298, 333] width 297 height 30
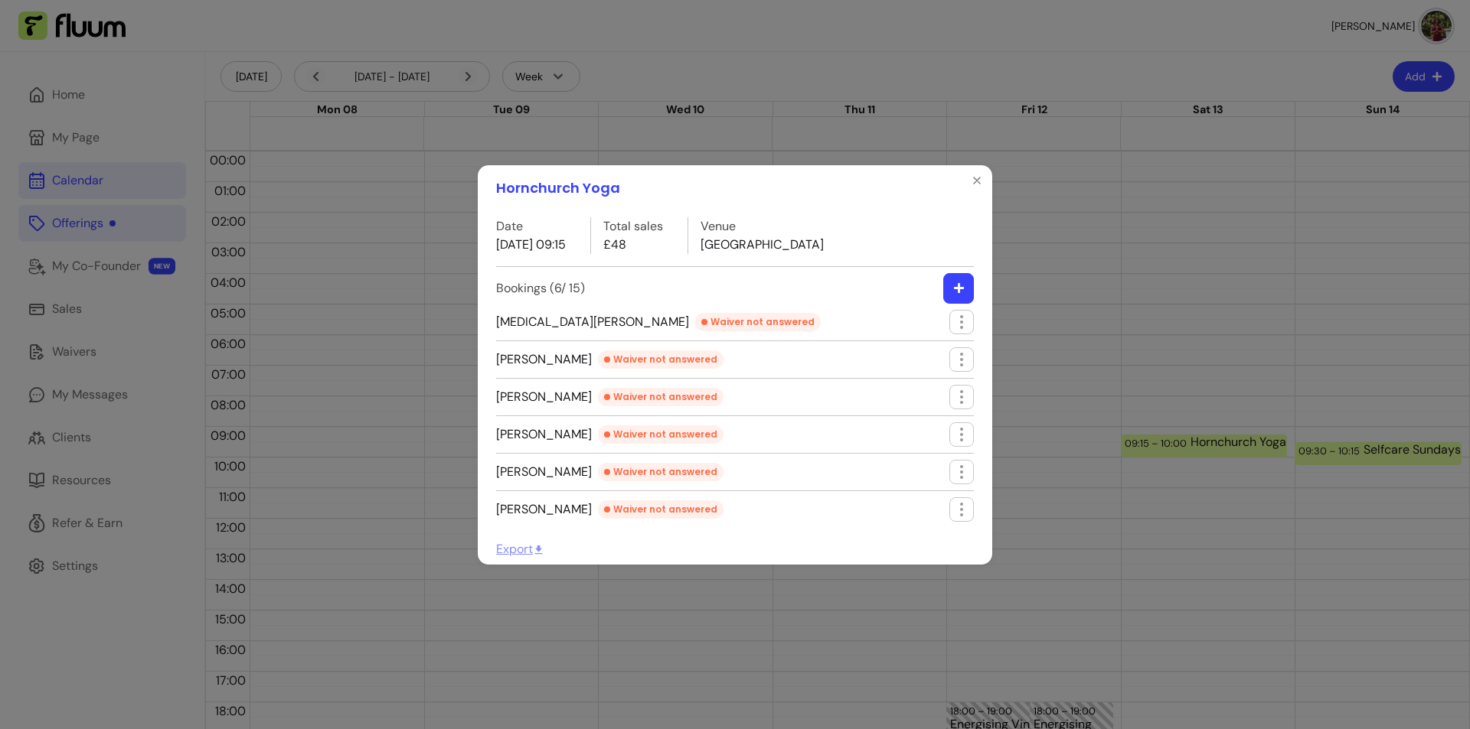
click at [959, 287] on icon "button" at bounding box center [958, 288] width 10 height 10
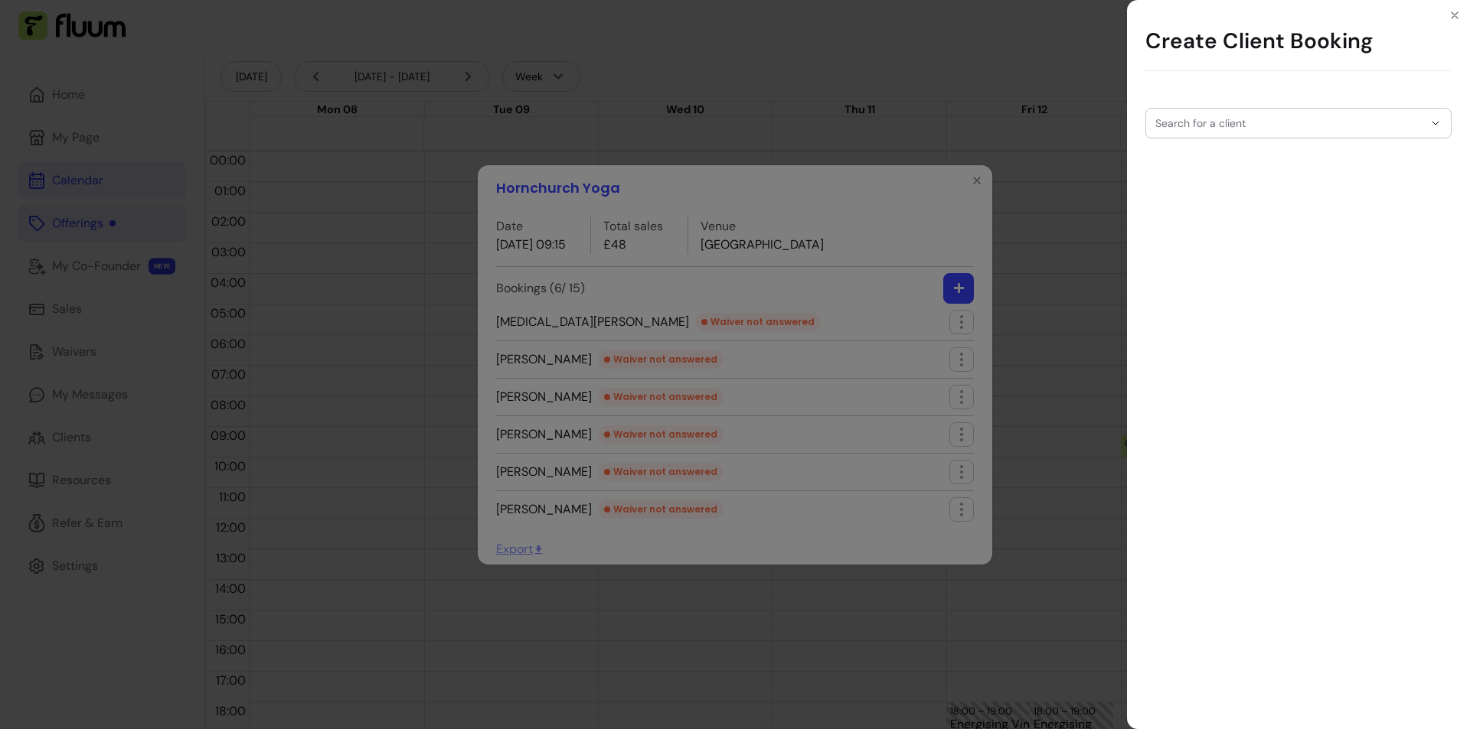
click at [1288, 111] on div at bounding box center [1298, 123] width 286 height 29
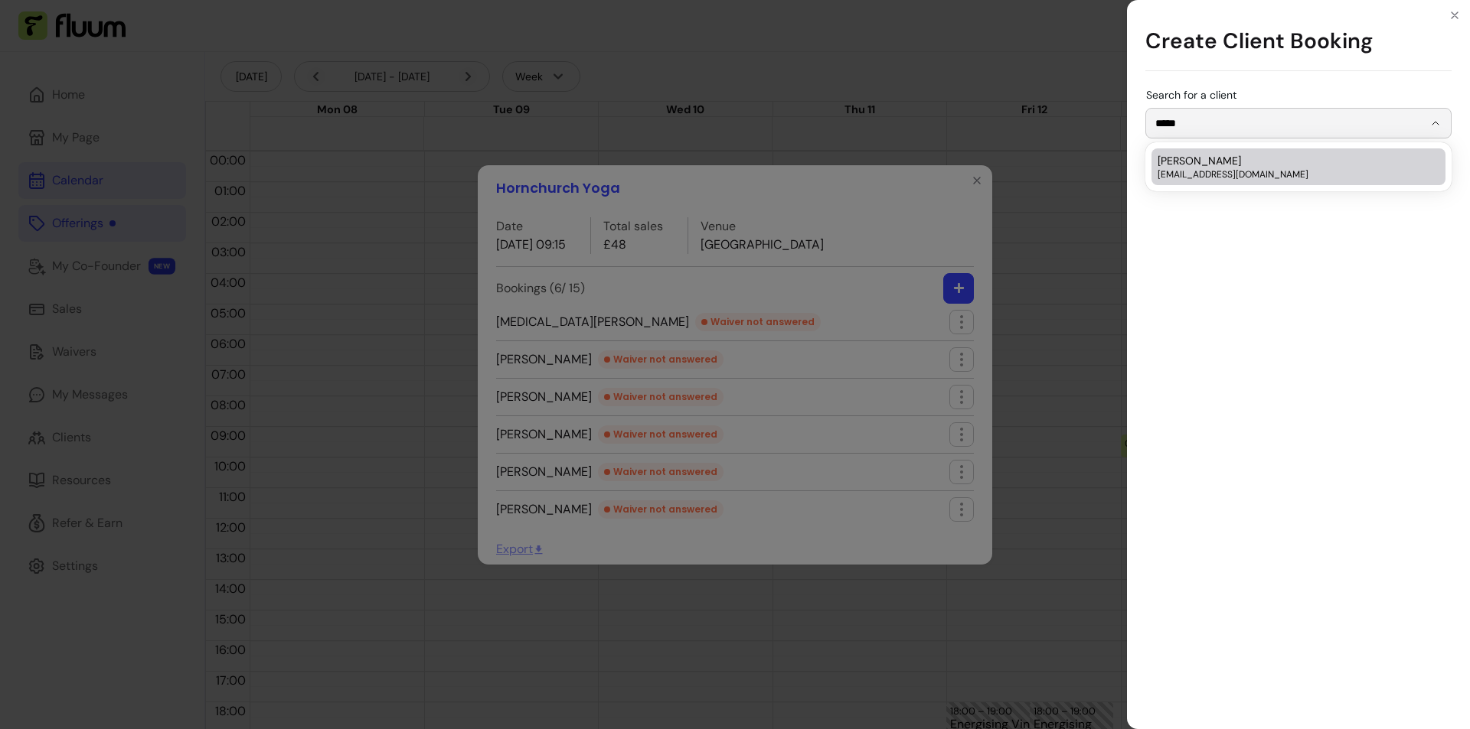
click at [1281, 165] on div "[PERSON_NAME] [EMAIL_ADDRESS][DOMAIN_NAME]" at bounding box center [1290, 167] width 266 height 28
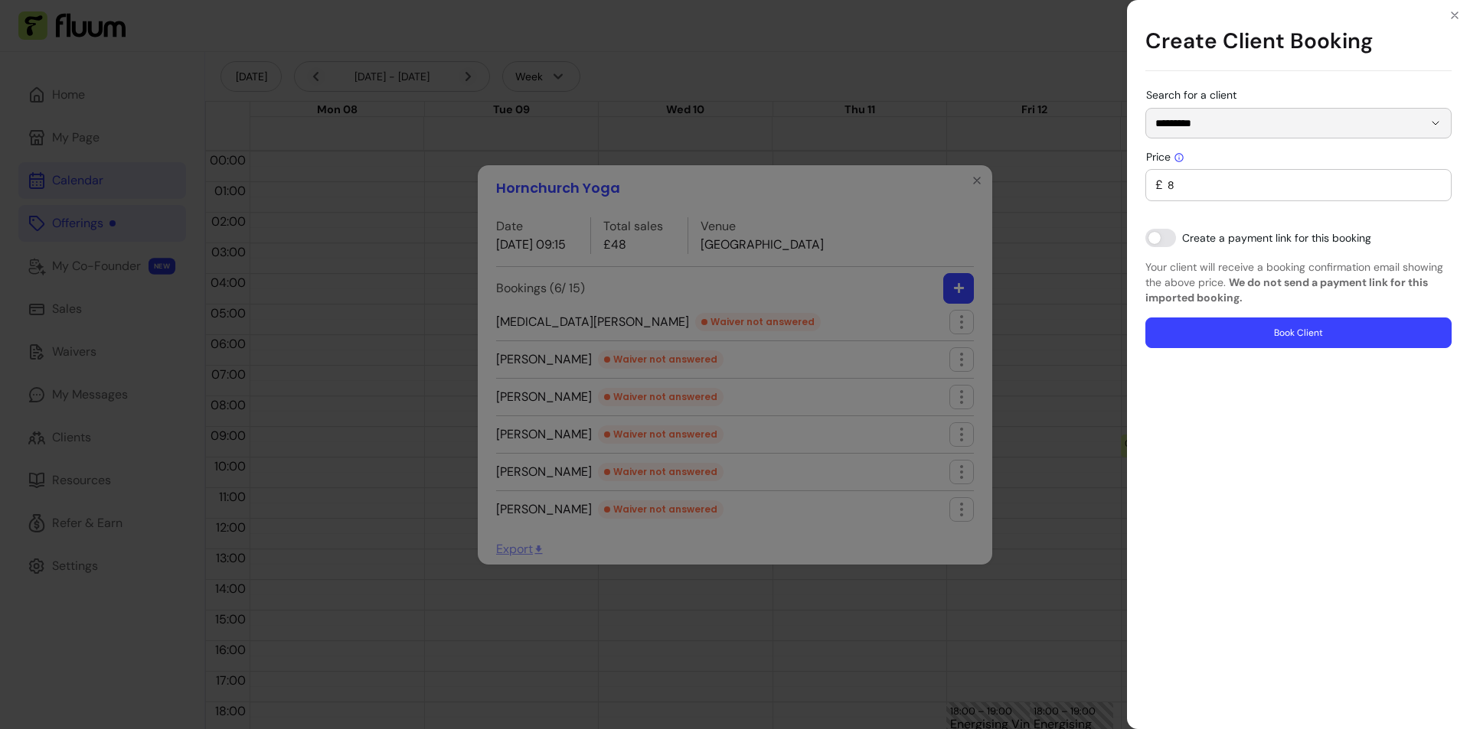
type input "*********"
click at [1318, 335] on button "Book Client" at bounding box center [1298, 333] width 306 height 31
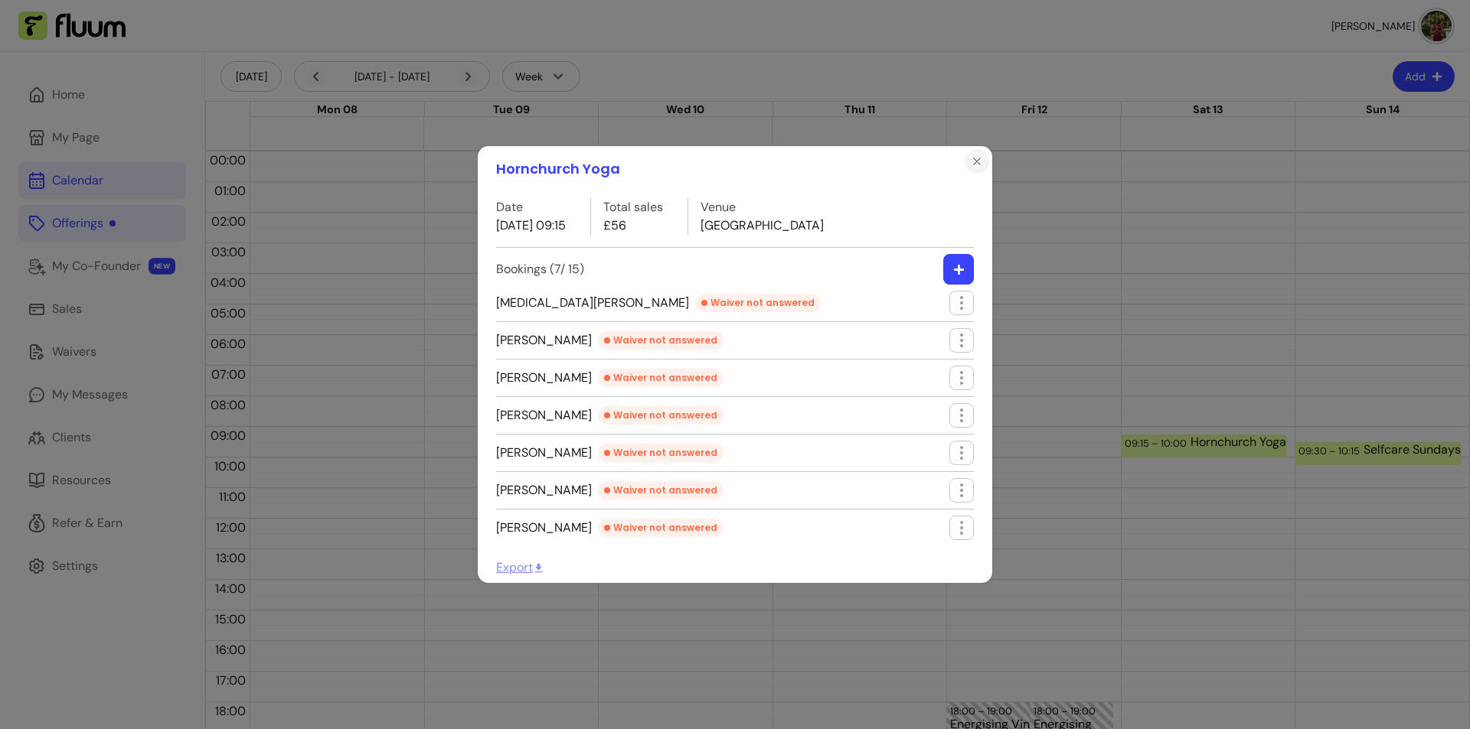
click at [979, 165] on icon "Close" at bounding box center [977, 161] width 12 height 12
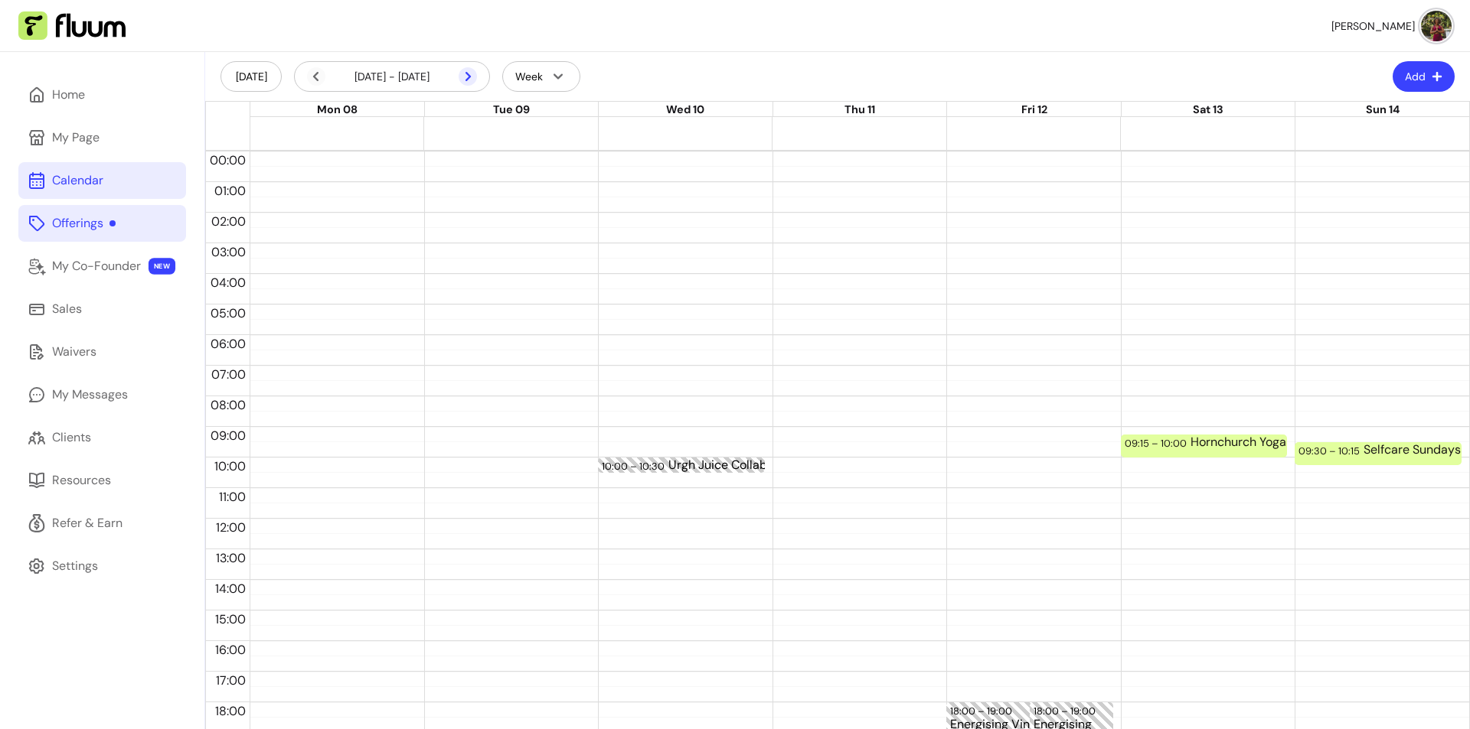
click at [462, 73] on icon at bounding box center [467, 76] width 18 height 18
click at [1218, 439] on div "Hornchurch Yoga (3 / 15)" at bounding box center [1269, 446] width 159 height 20
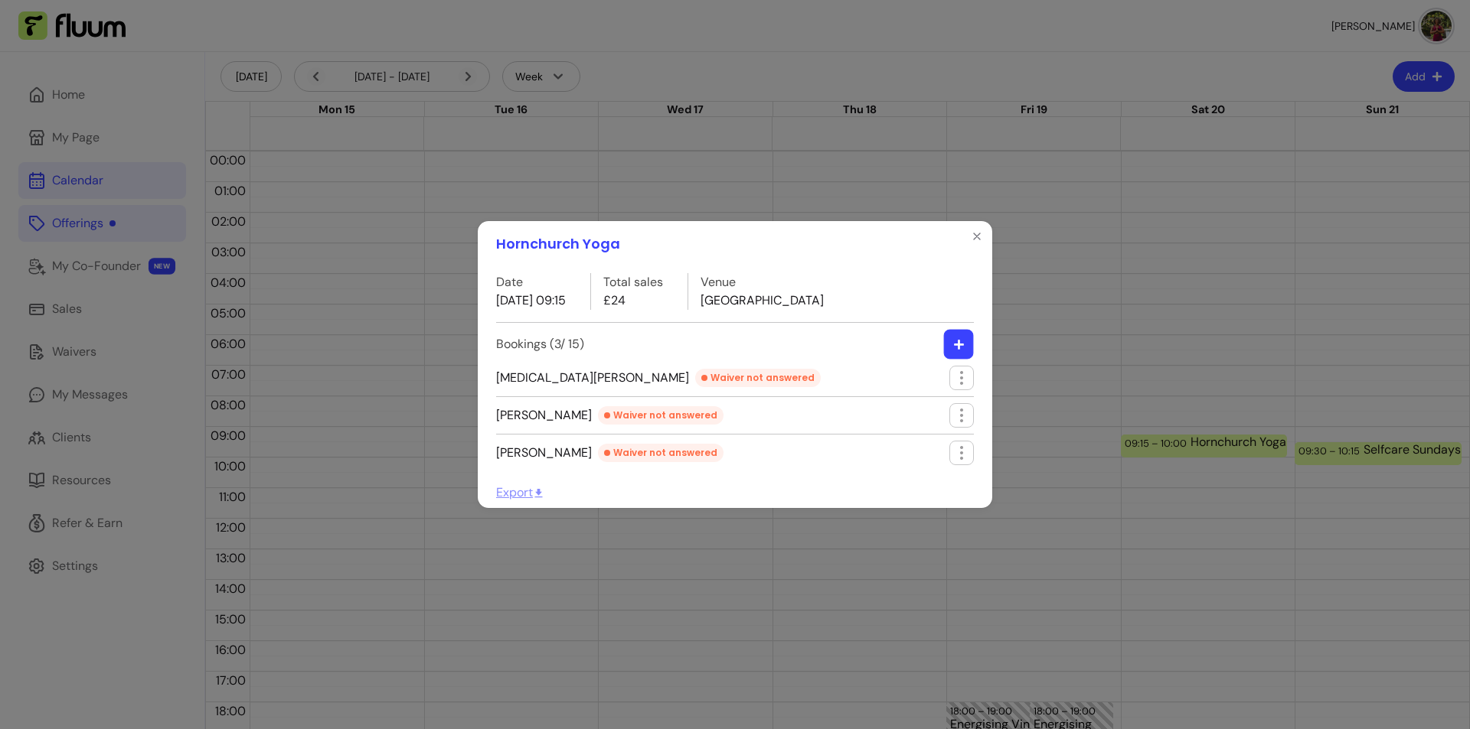
click at [948, 347] on button "button" at bounding box center [959, 345] width 30 height 30
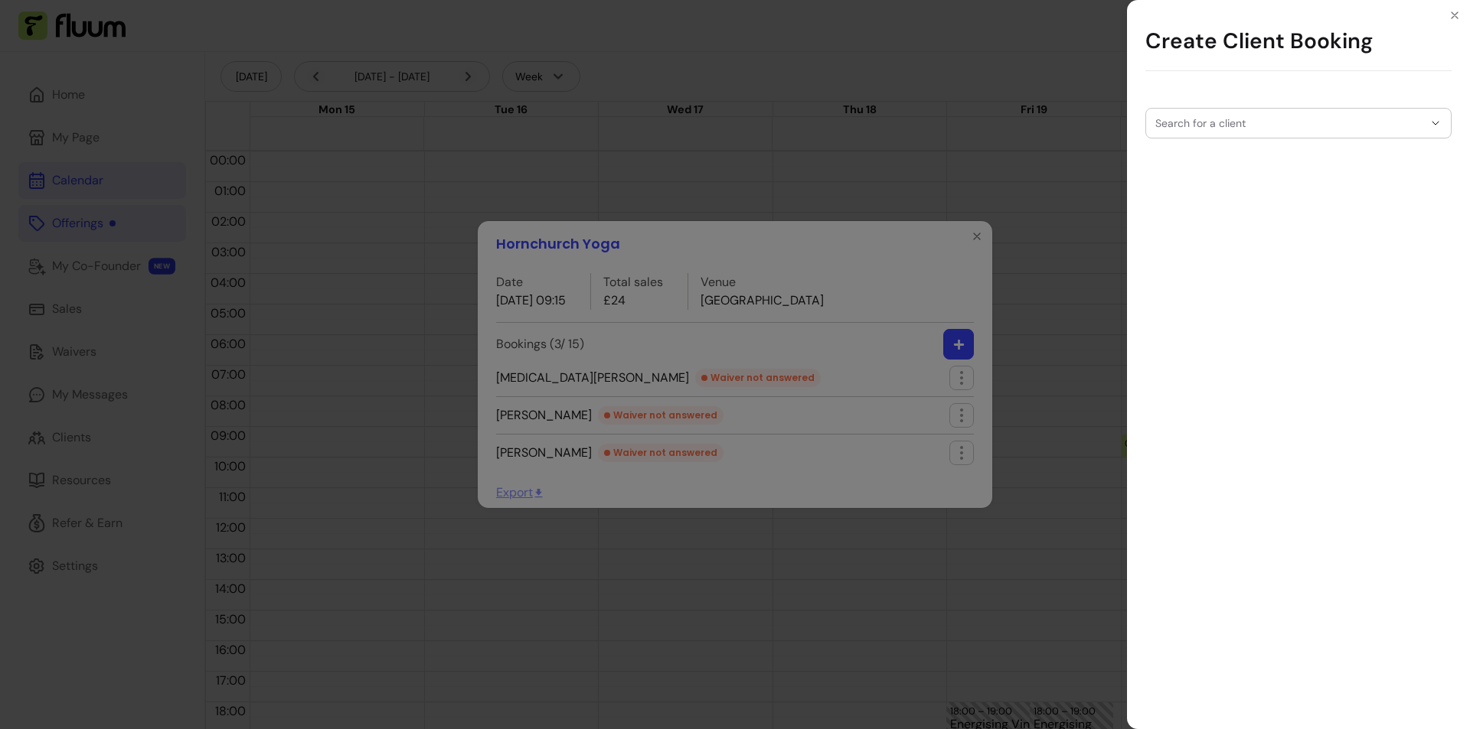
click at [1244, 127] on input "Search for a client" at bounding box center [1289, 123] width 268 height 15
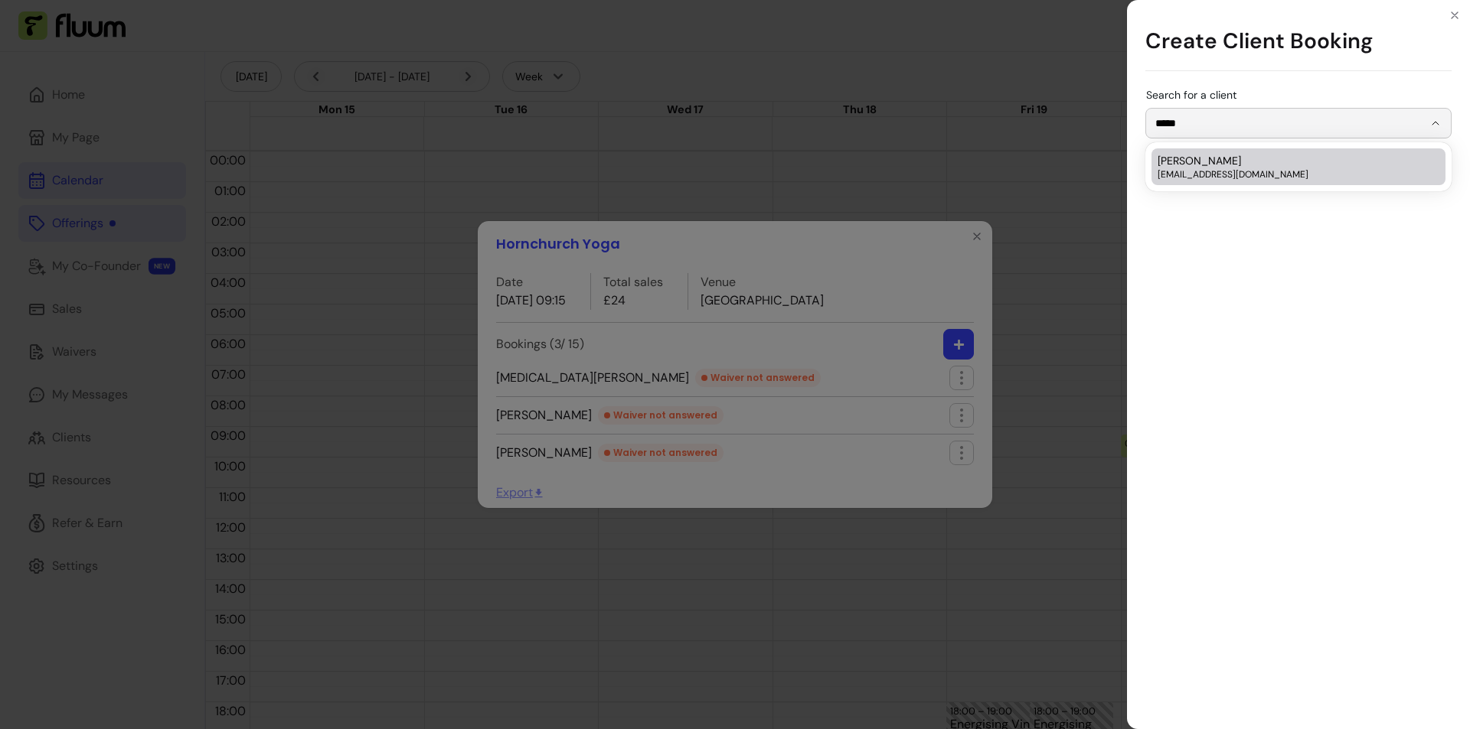
click at [1229, 171] on span "[EMAIL_ADDRESS][DOMAIN_NAME]" at bounding box center [1290, 174] width 266 height 12
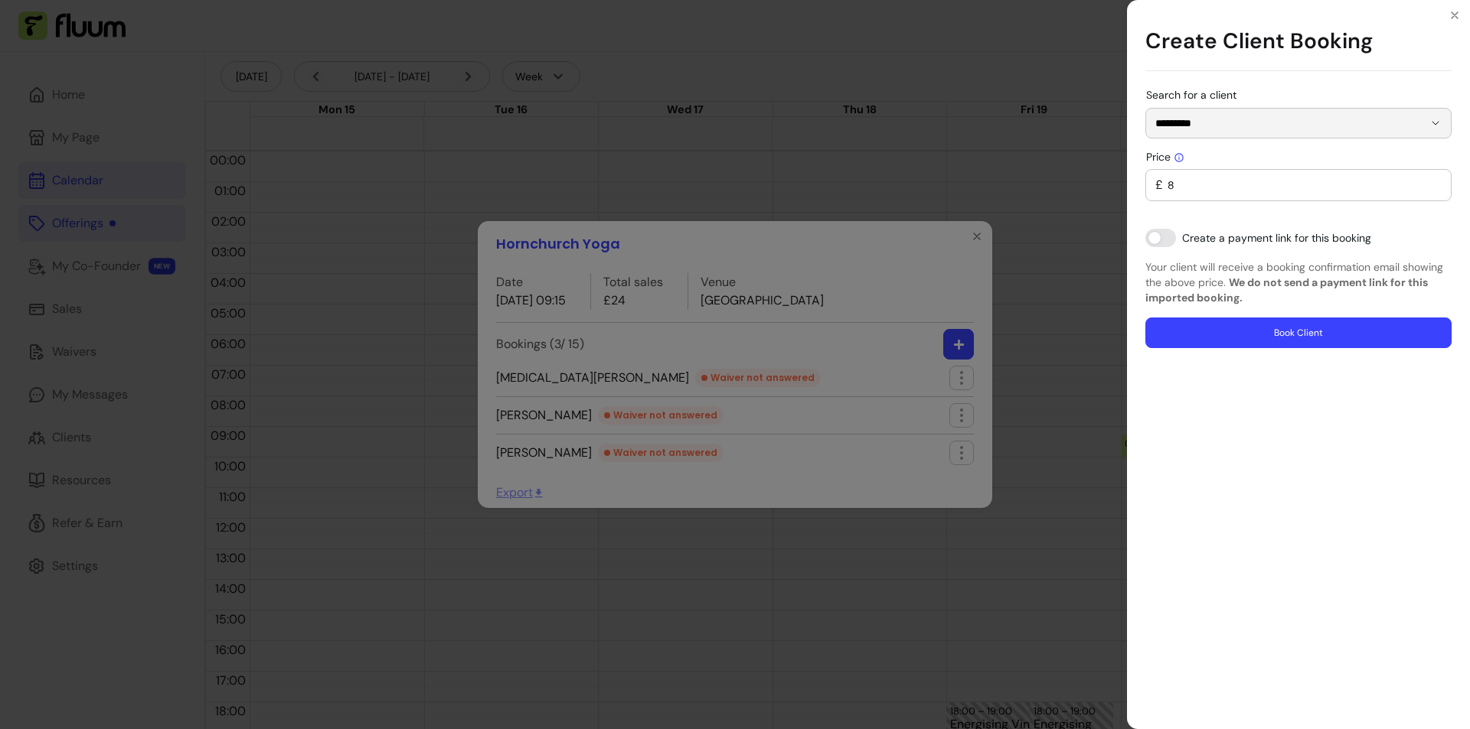
type input "*********"
click at [1358, 332] on button "Book Client" at bounding box center [1298, 333] width 306 height 31
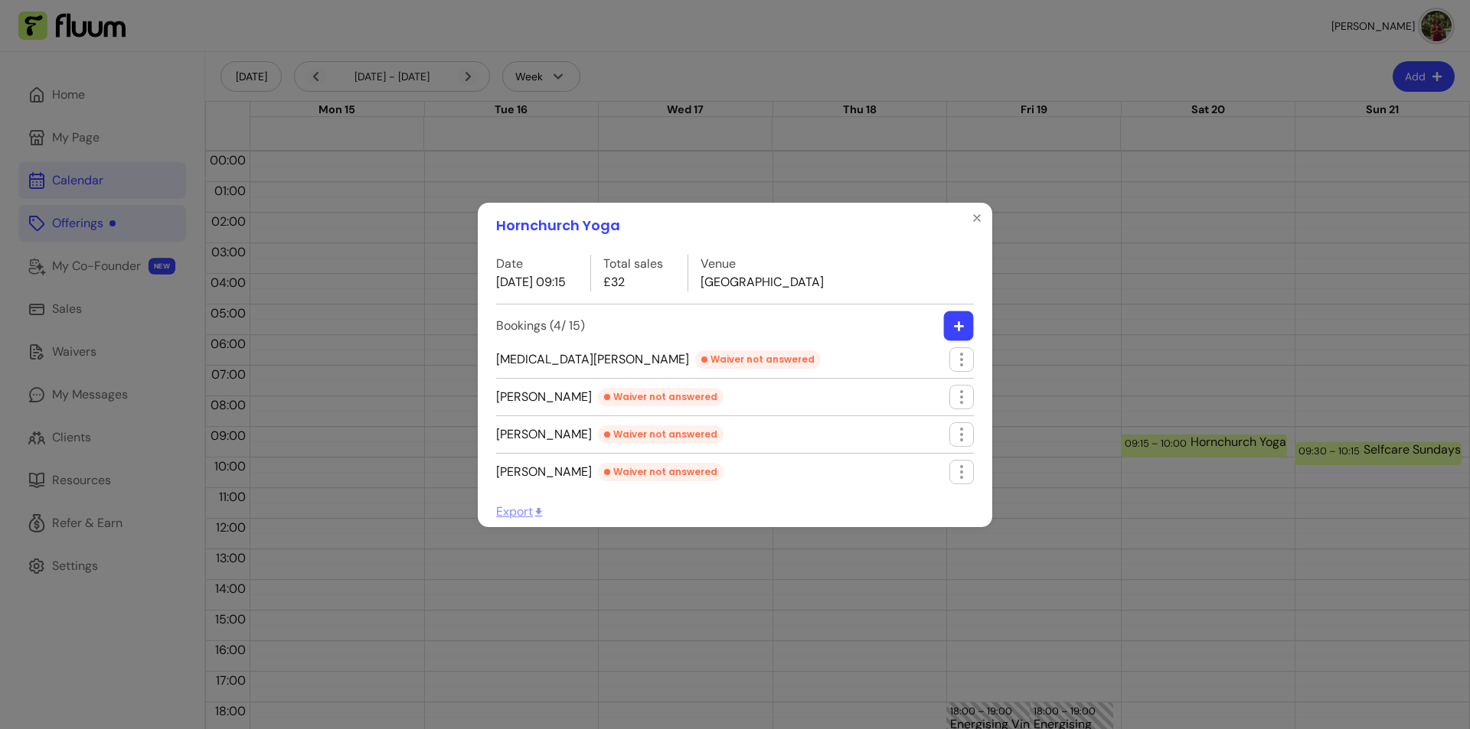
click at [948, 325] on button "button" at bounding box center [959, 326] width 30 height 30
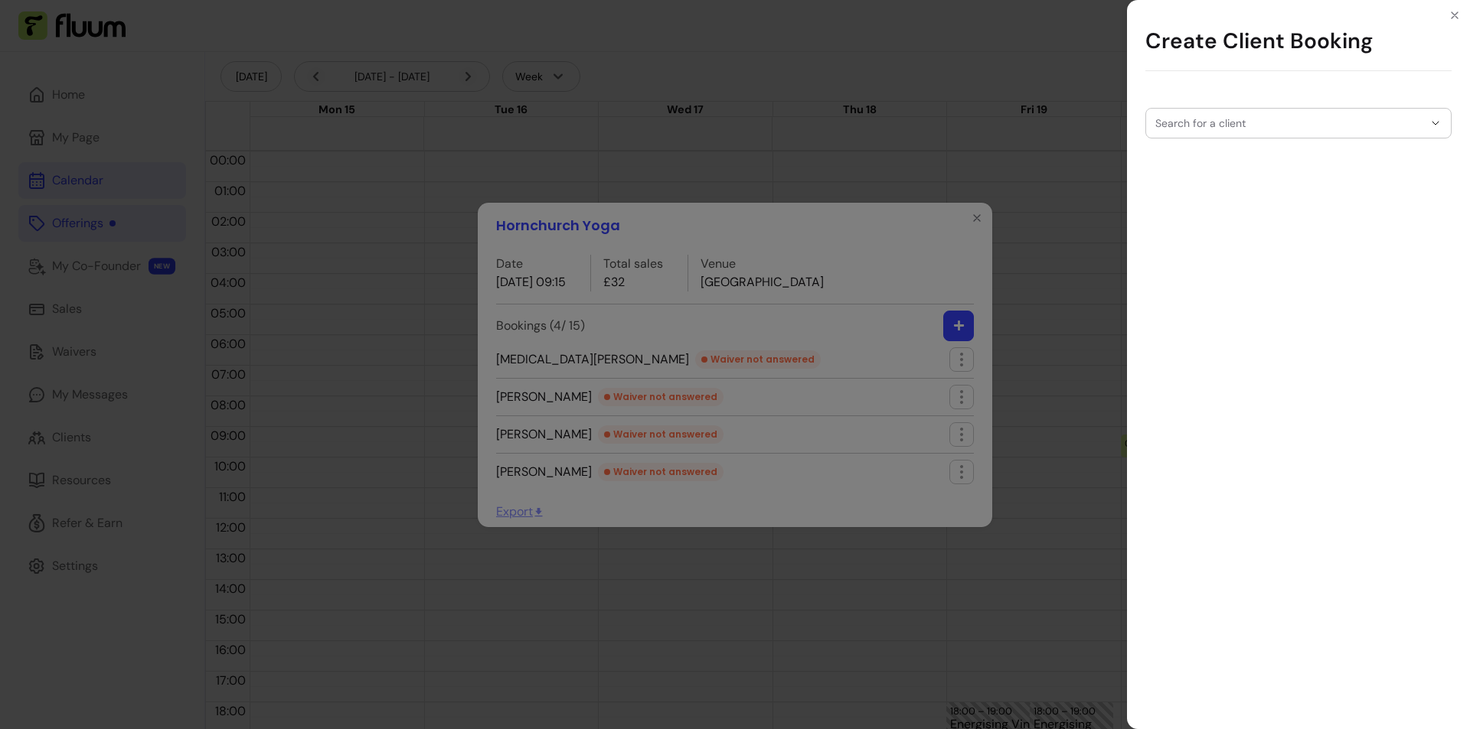
click at [1282, 125] on input "Search for a client" at bounding box center [1289, 123] width 268 height 15
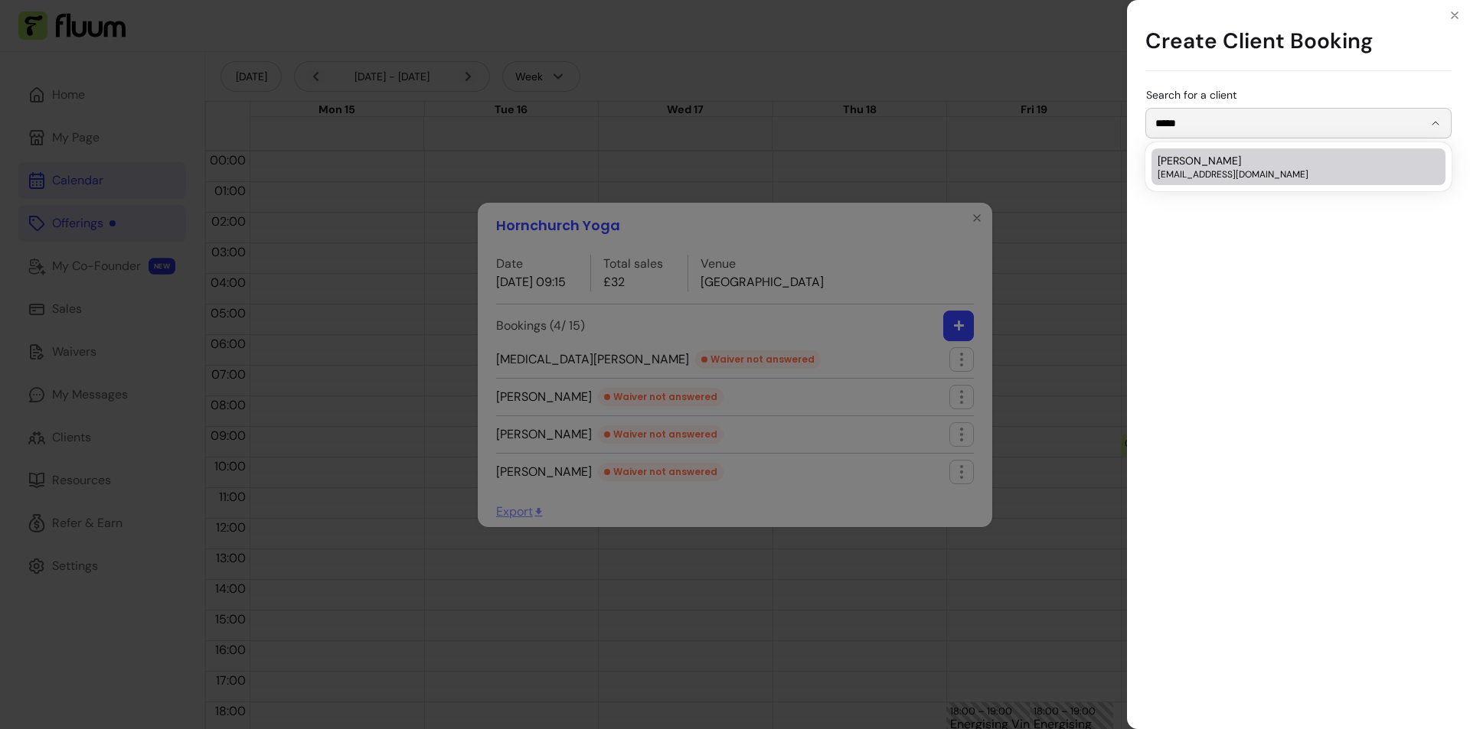
click at [1268, 156] on div "[PERSON_NAME] [EMAIL_ADDRESS][DOMAIN_NAME]" at bounding box center [1290, 167] width 266 height 28
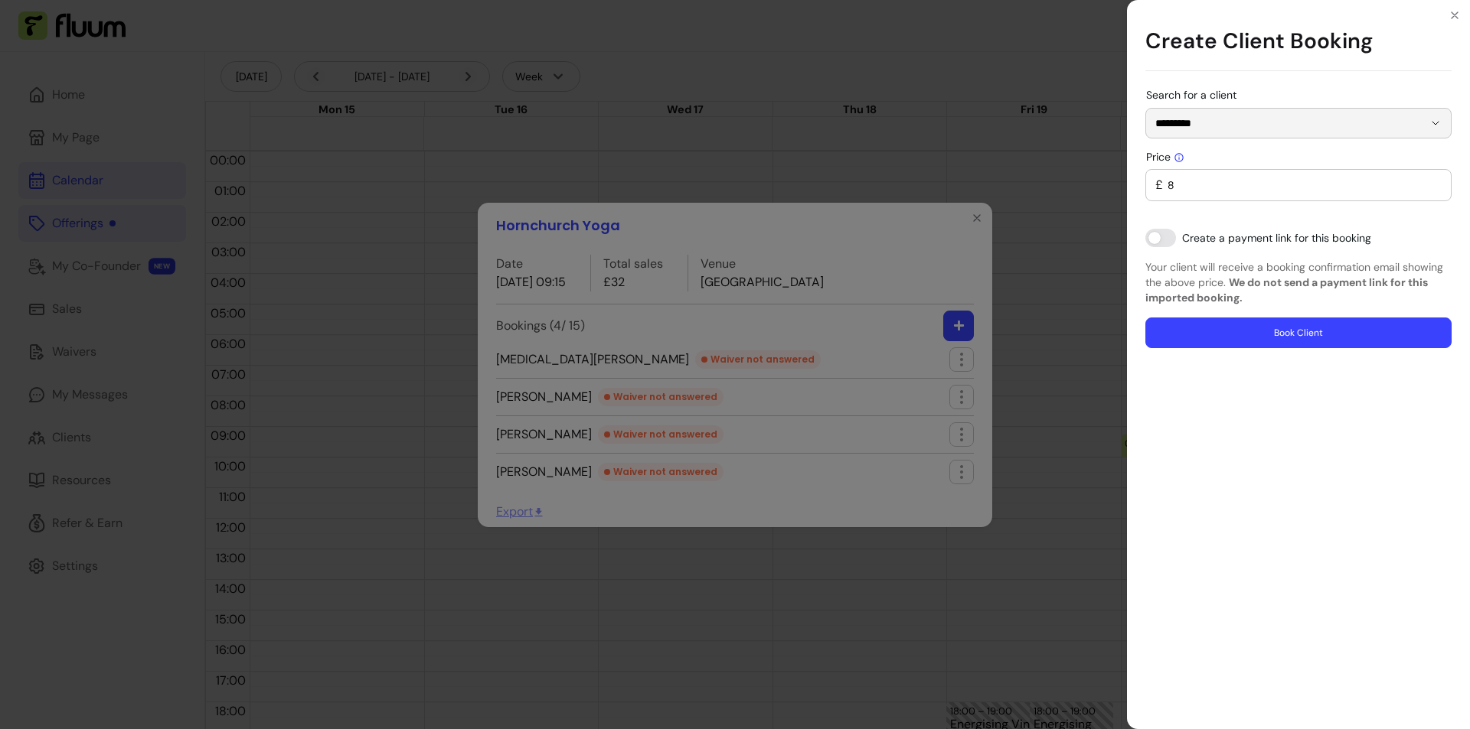
type input "*********"
click at [1272, 344] on button "Book Client" at bounding box center [1298, 333] width 297 height 30
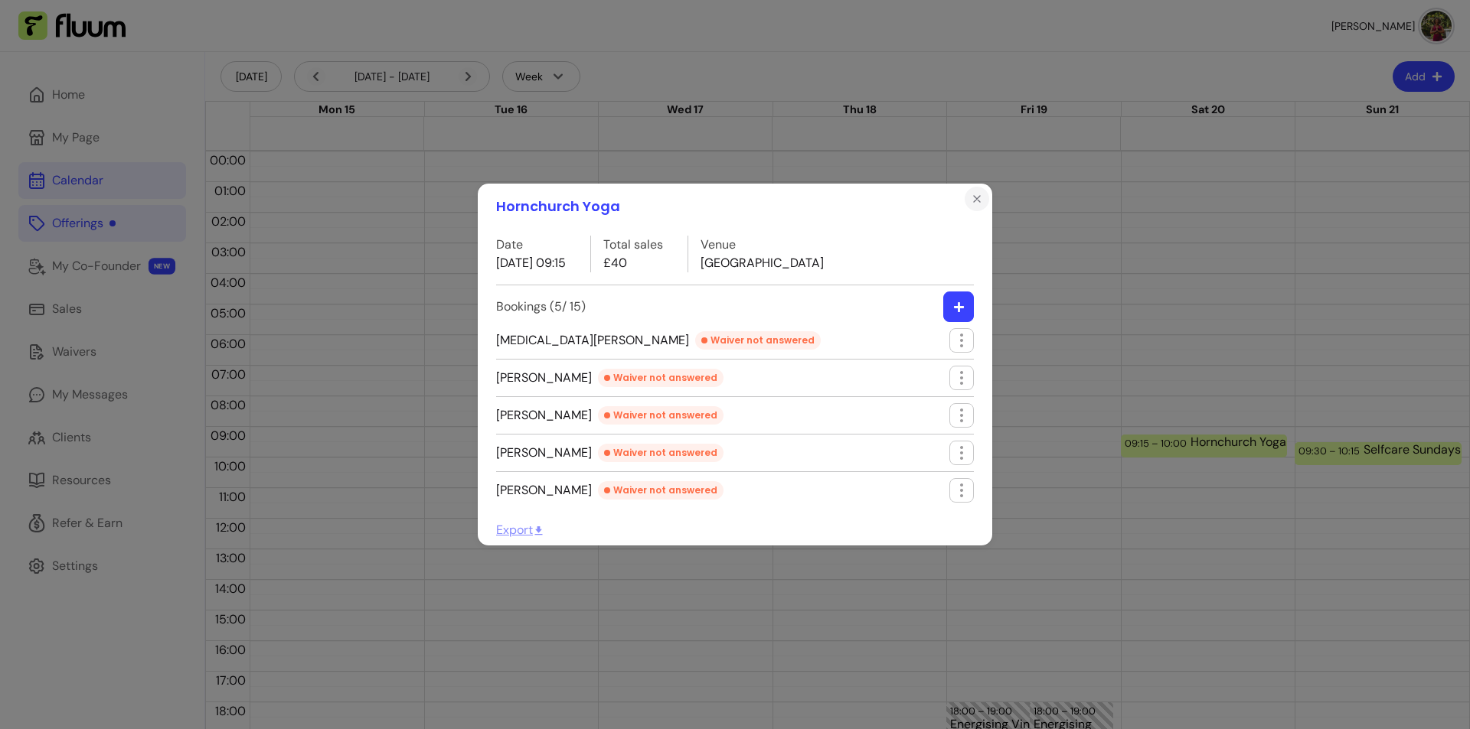
click at [978, 195] on icon "Close" at bounding box center [977, 199] width 12 height 12
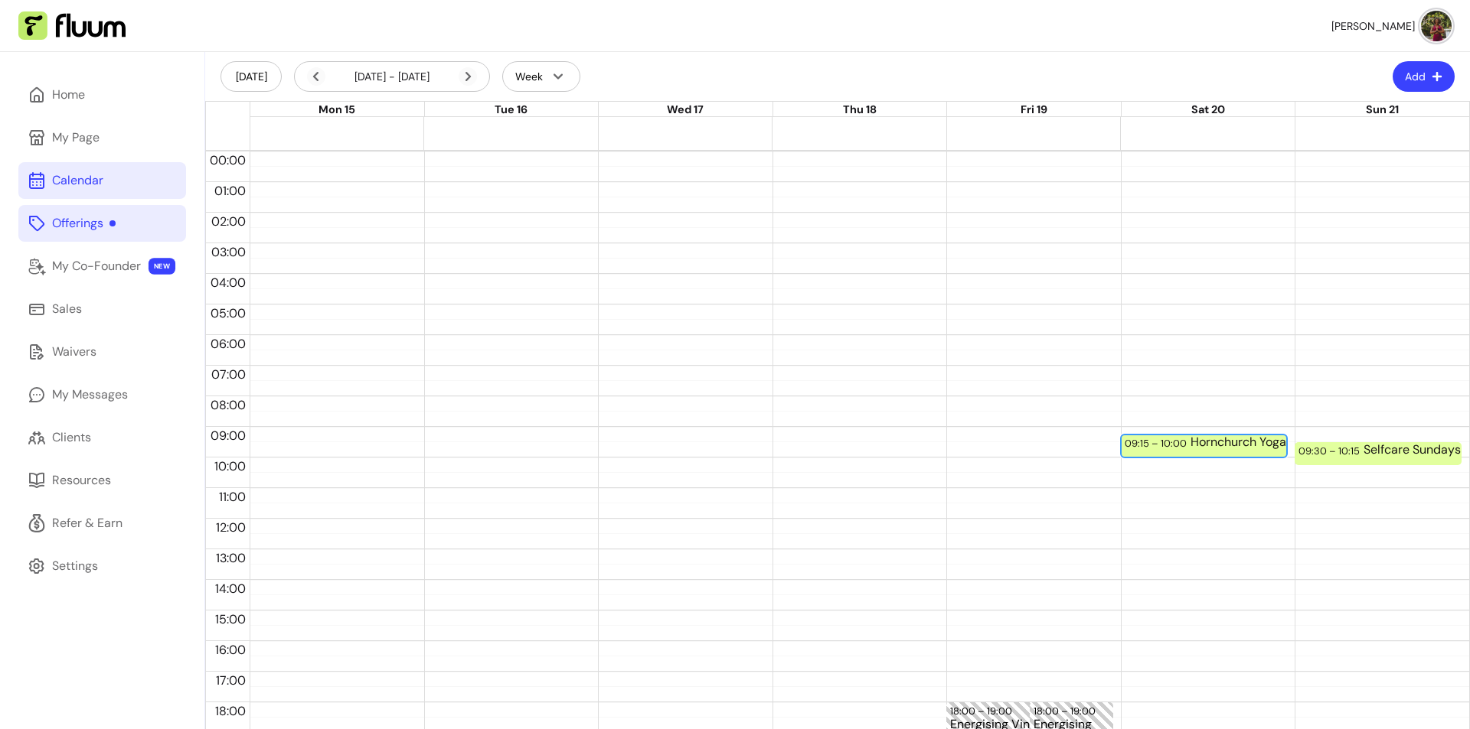
click at [1246, 445] on div "Hornchurch Yoga (5 / 15)" at bounding box center [1269, 446] width 159 height 20
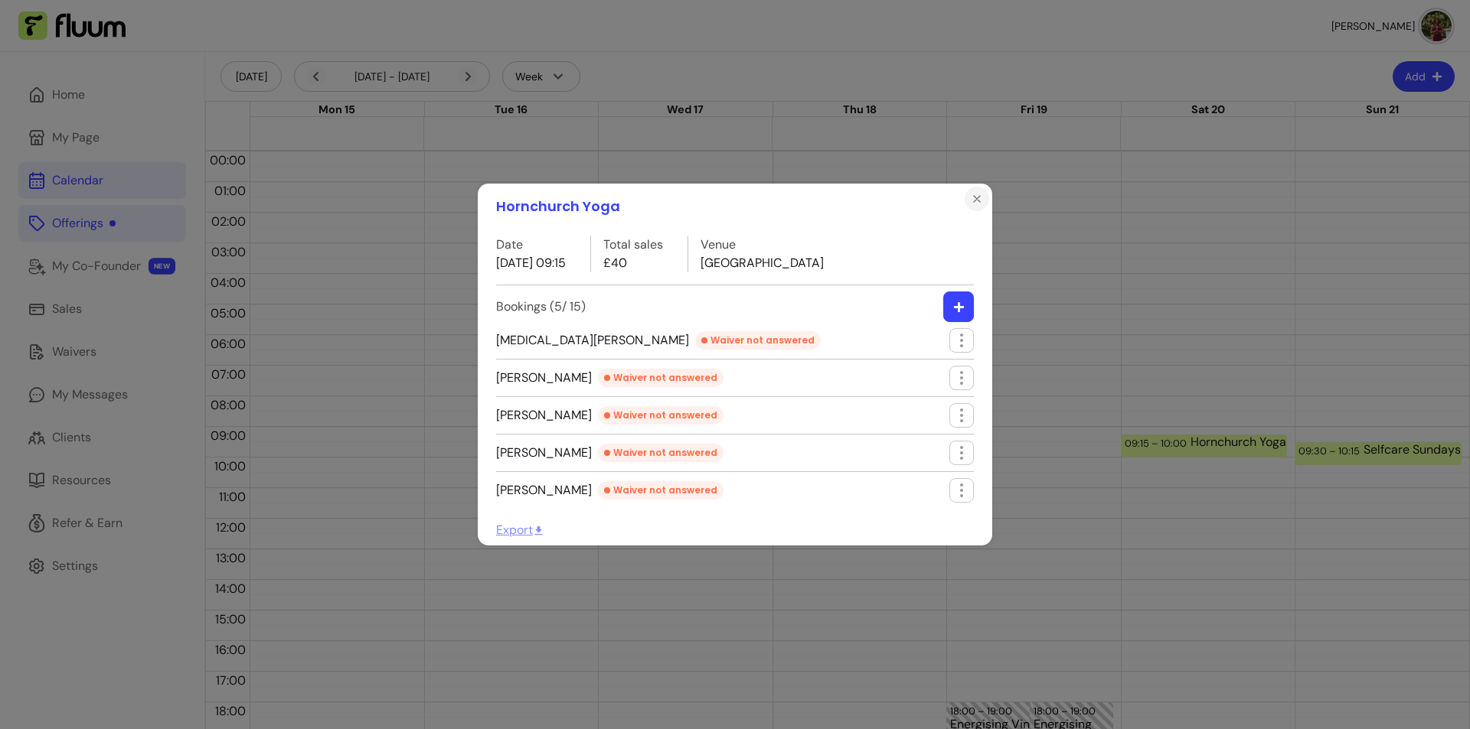
click at [977, 199] on icon "Close" at bounding box center [977, 199] width 6 height 6
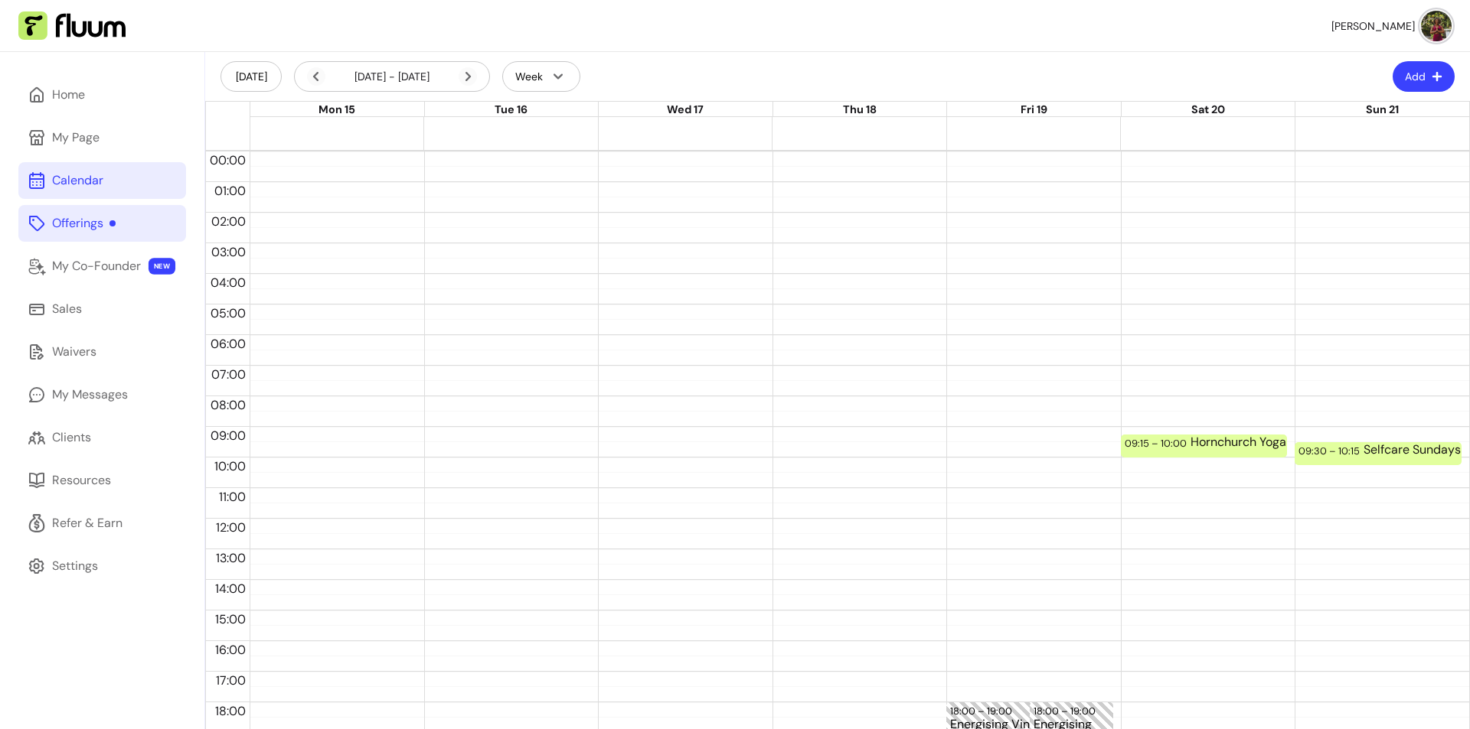
click at [83, 224] on div "Offerings" at bounding box center [84, 223] width 64 height 18
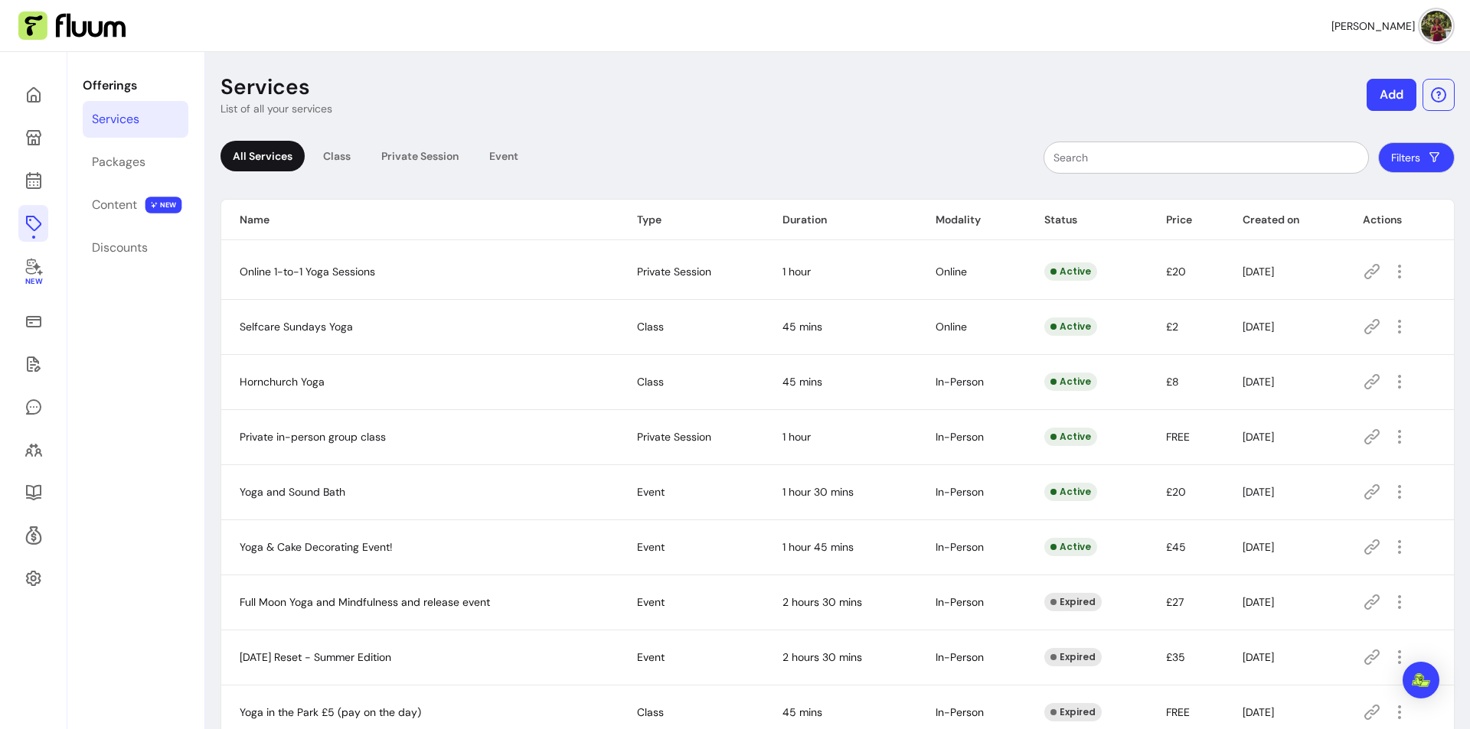
click at [1366, 385] on icon at bounding box center [1371, 382] width 18 height 18
